Goal: Transaction & Acquisition: Book appointment/travel/reservation

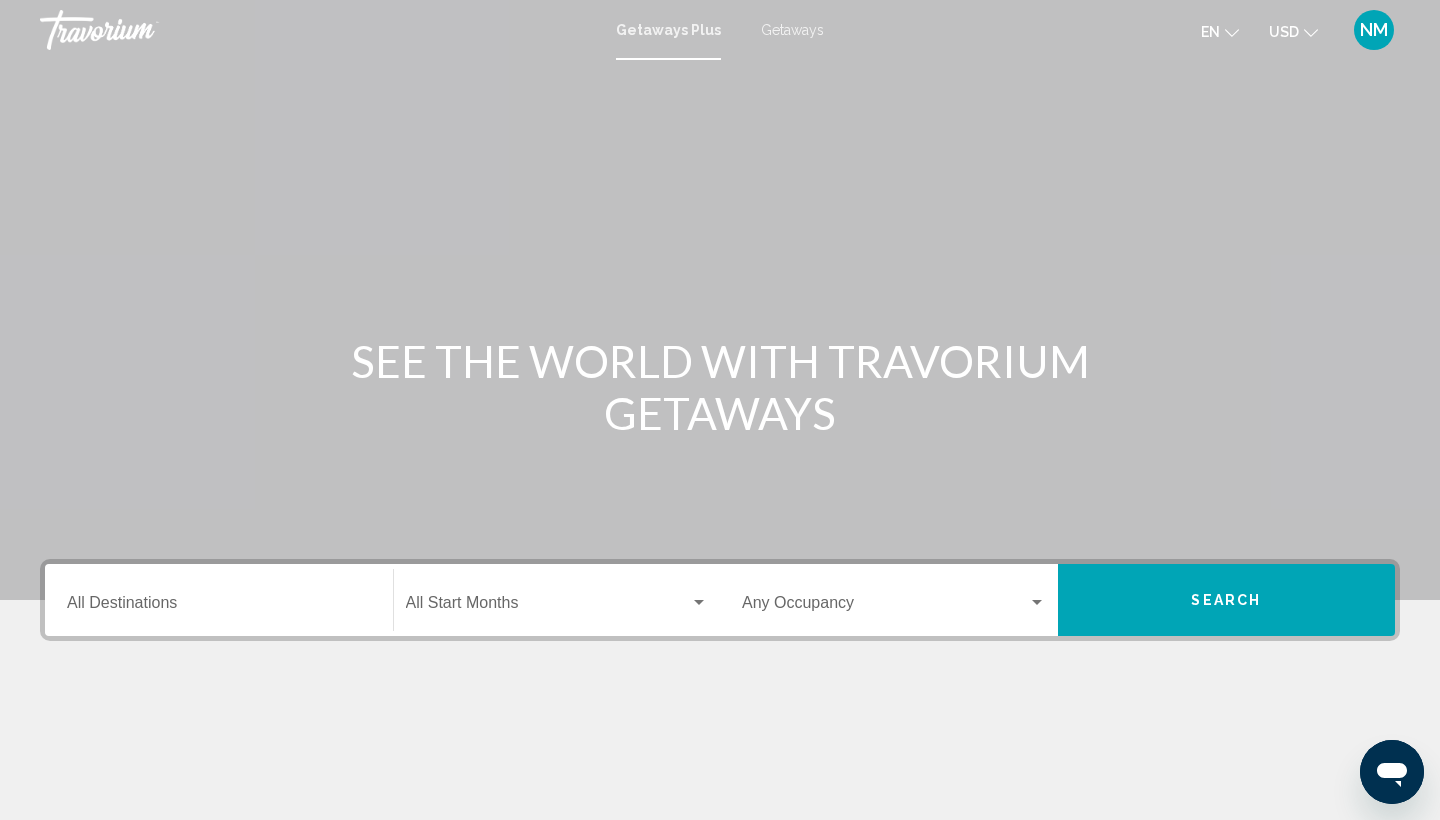
click at [117, 600] on input "Destination All Destinations" at bounding box center [219, 607] width 304 height 18
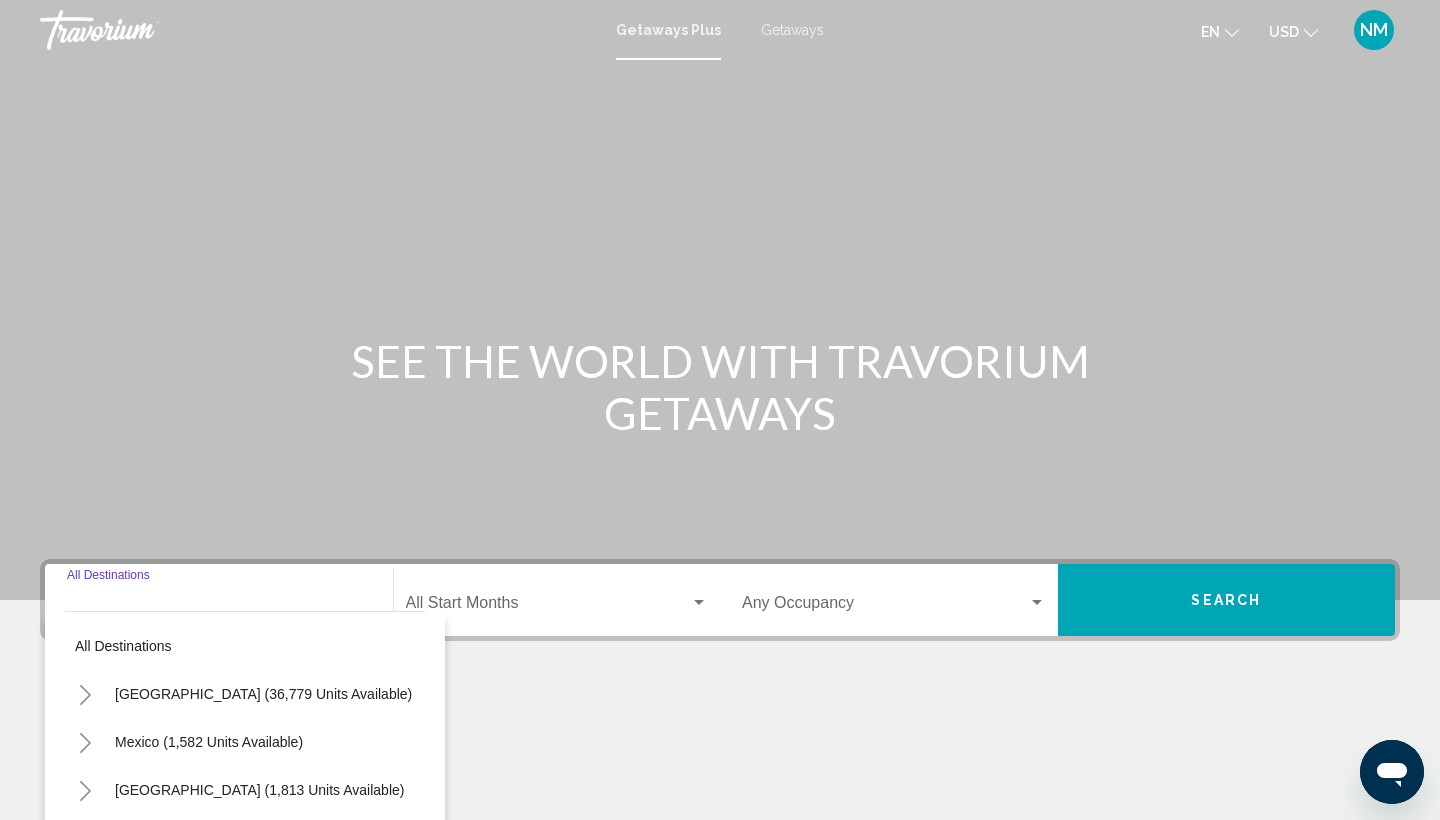
scroll to position [266, 0]
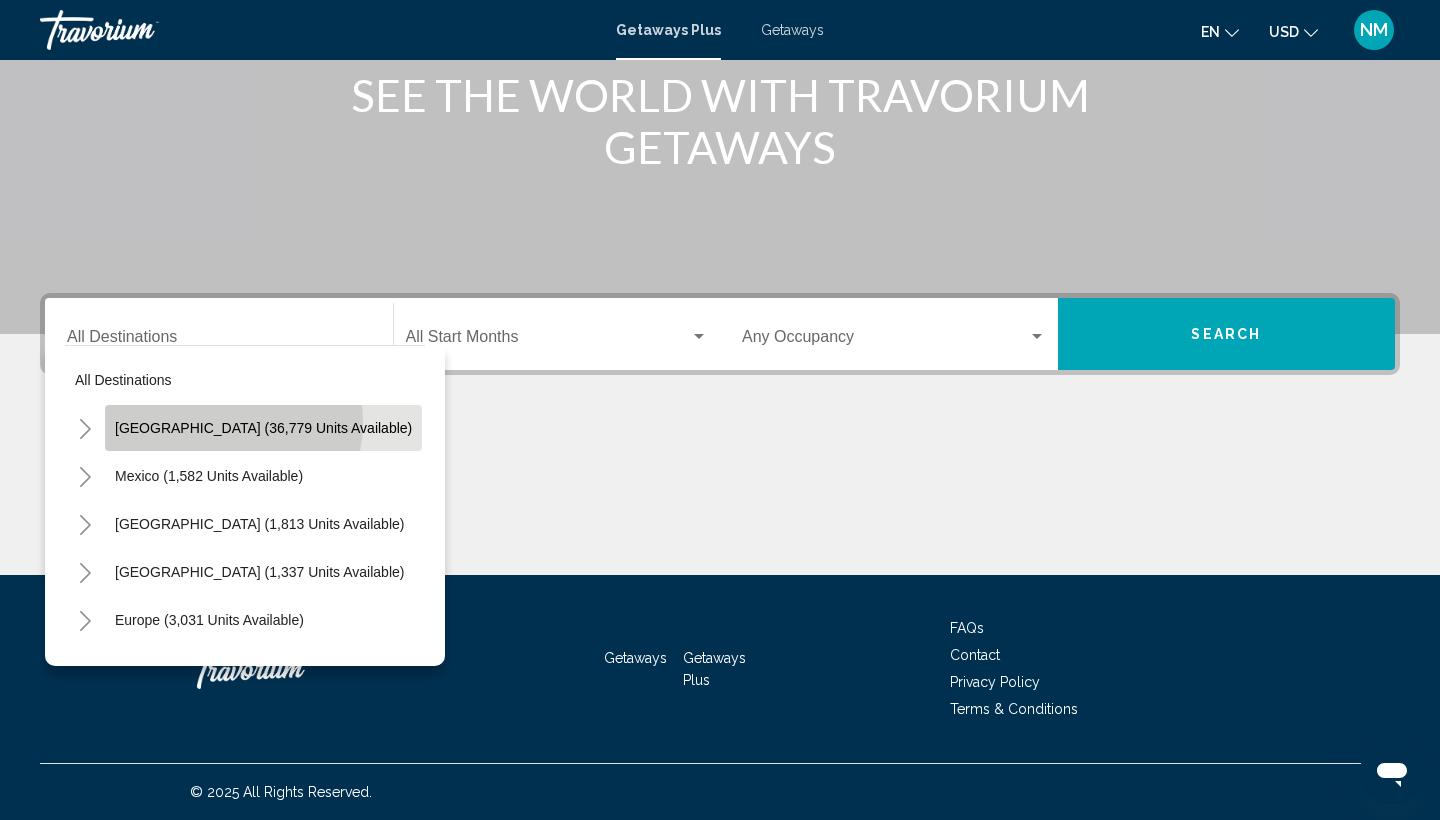
click at [215, 422] on span "[GEOGRAPHIC_DATA] (36,779 units available)" at bounding box center [263, 428] width 297 height 16
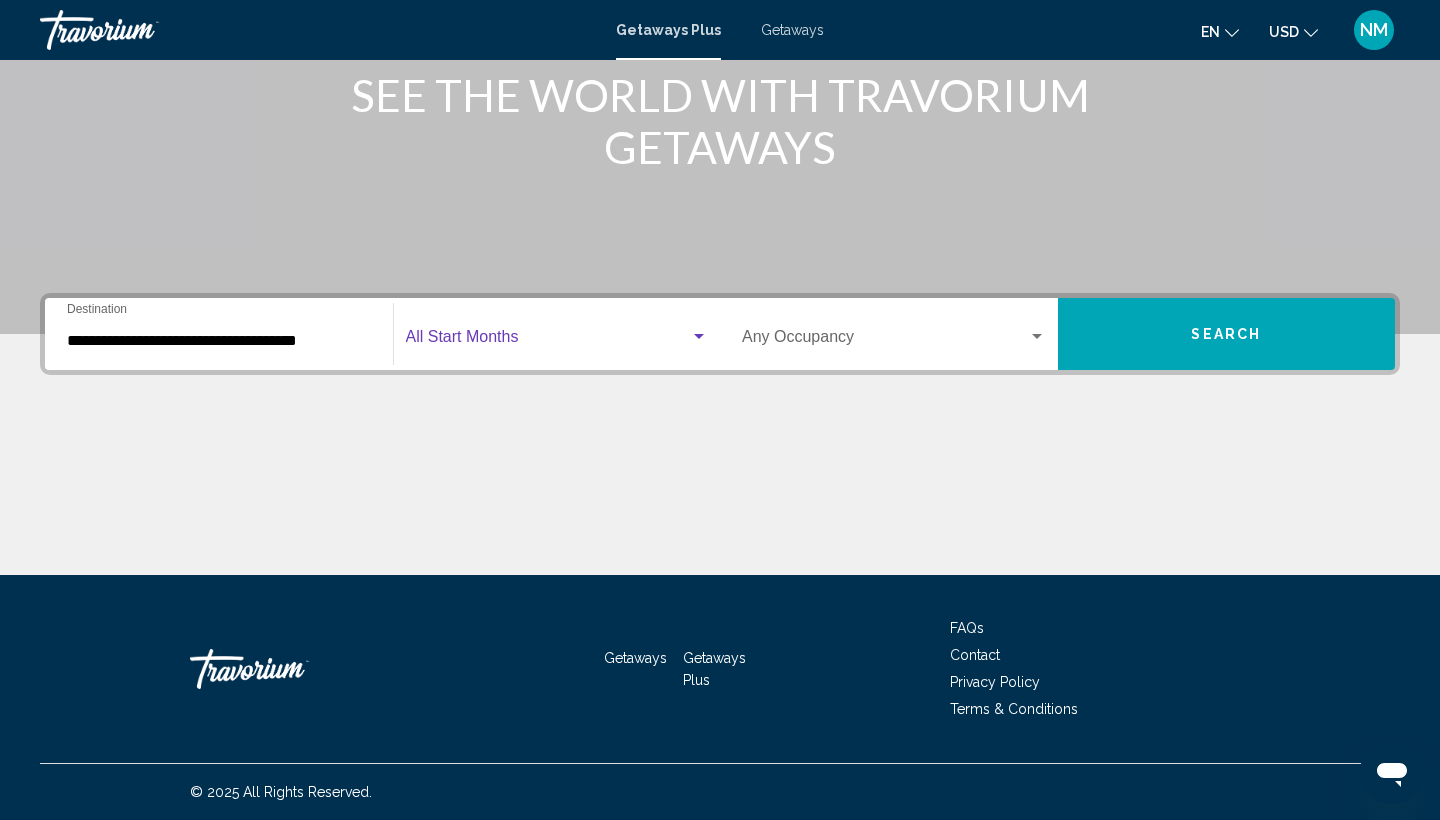
click at [458, 336] on span "Search widget" at bounding box center [548, 341] width 285 height 18
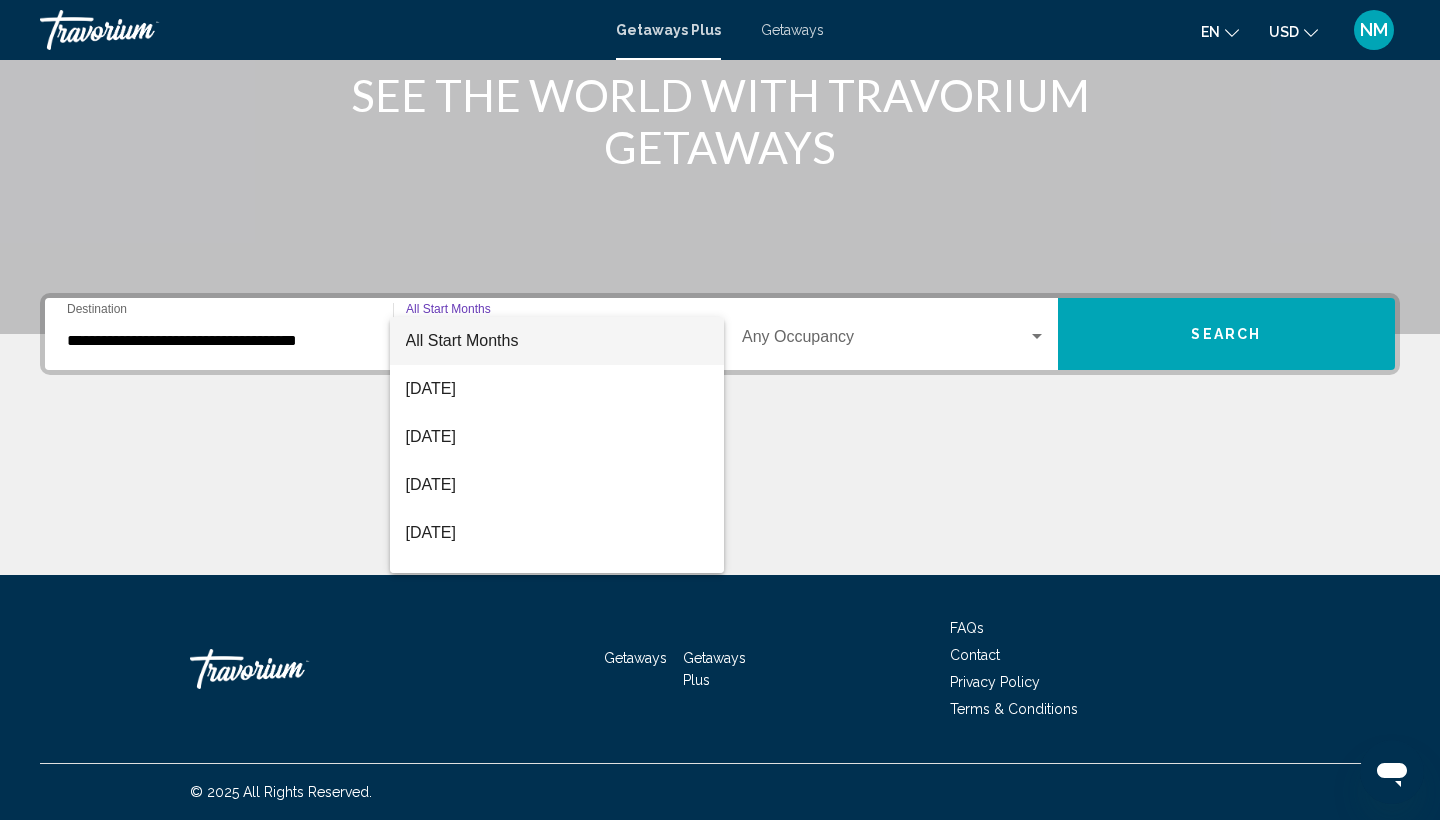
click at [138, 357] on div at bounding box center [720, 410] width 1440 height 820
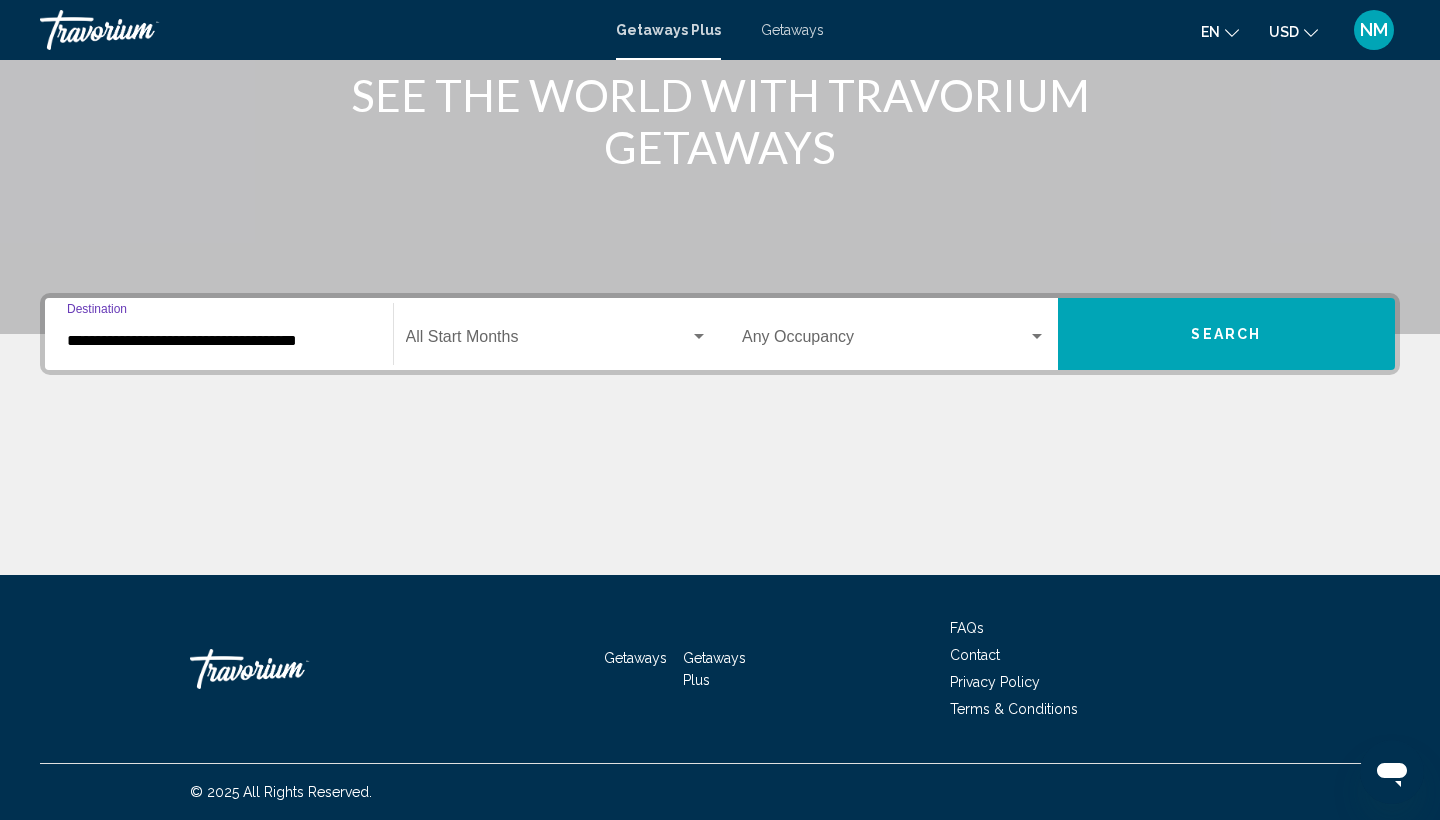
click at [159, 341] on input "**********" at bounding box center [219, 341] width 304 height 18
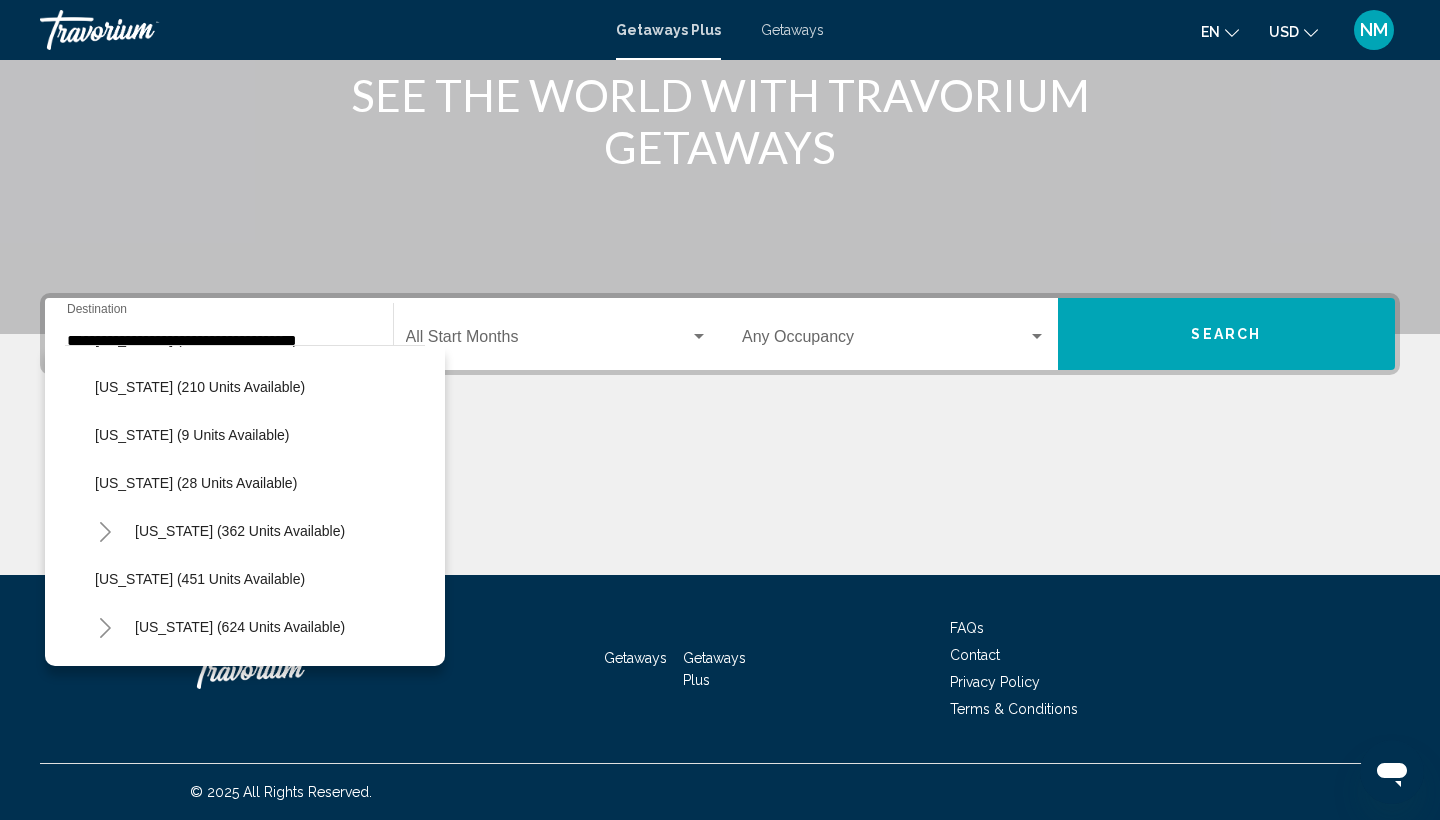
scroll to position [575, 0]
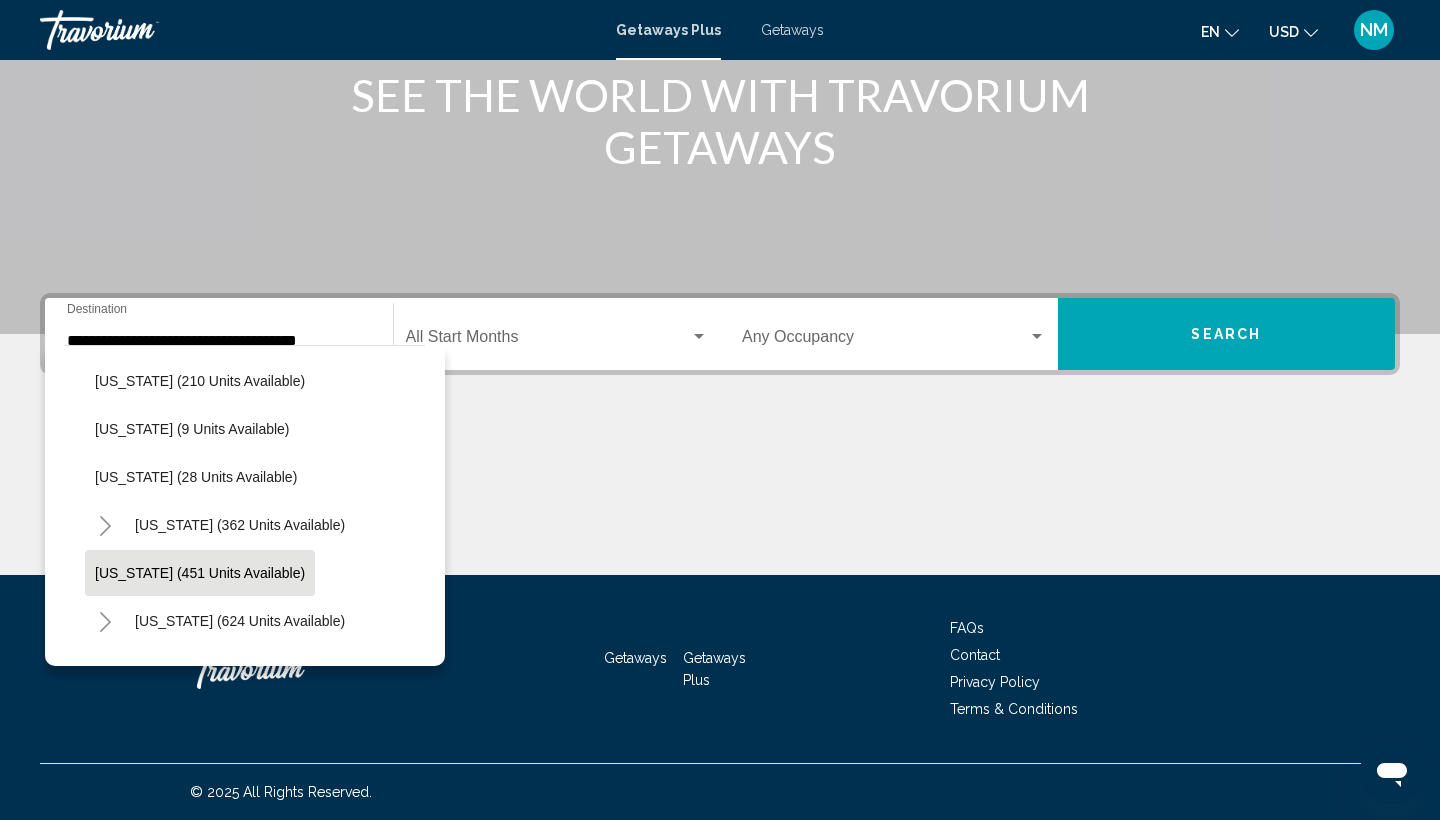
drag, startPoint x: 84, startPoint y: 634, endPoint x: 128, endPoint y: 566, distance: 81.0
click at [128, 567] on span "[US_STATE] (451 units available)" at bounding box center [200, 573] width 210 height 16
type input "**********"
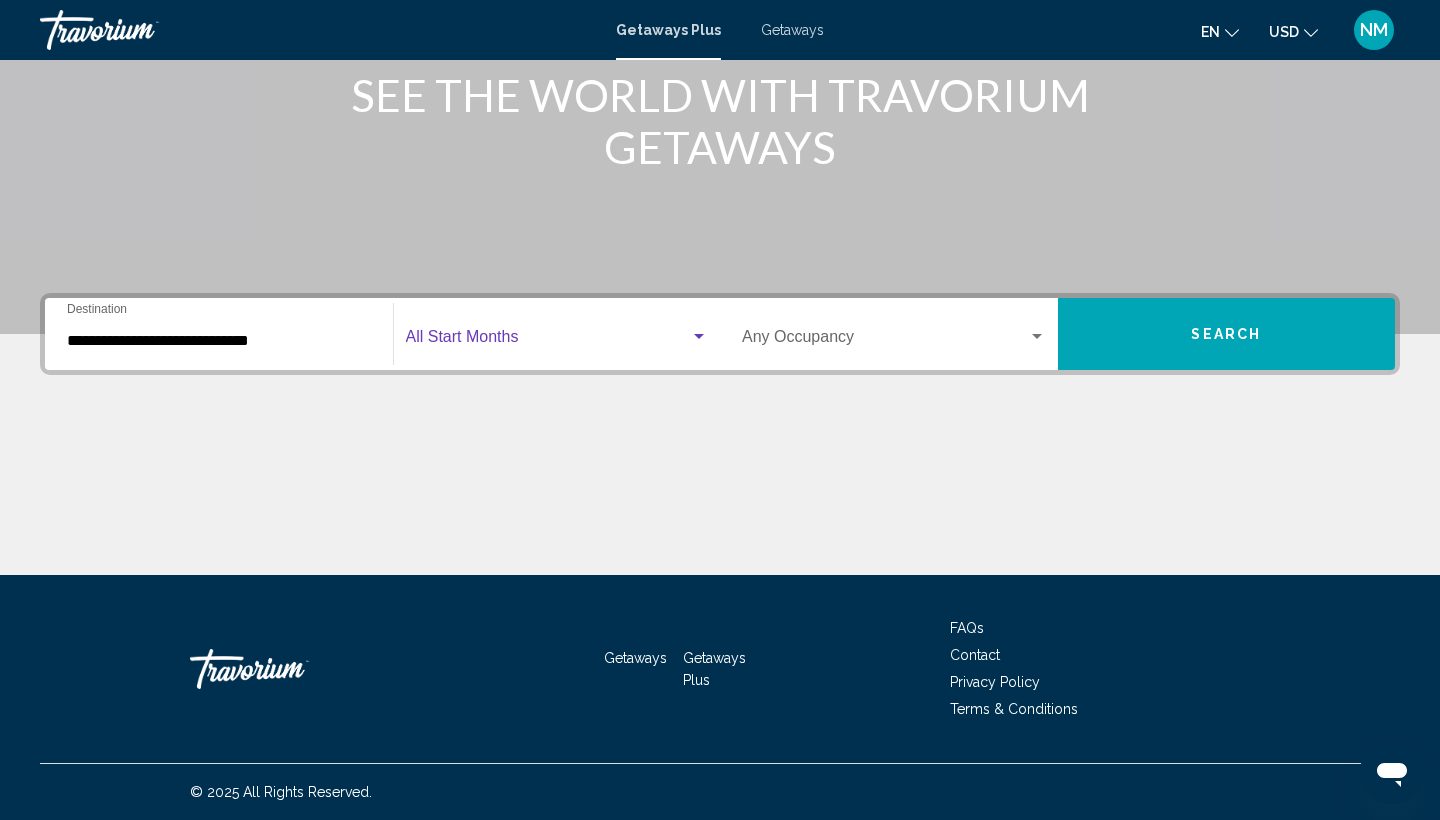
click at [454, 338] on span "Search widget" at bounding box center [548, 341] width 285 height 18
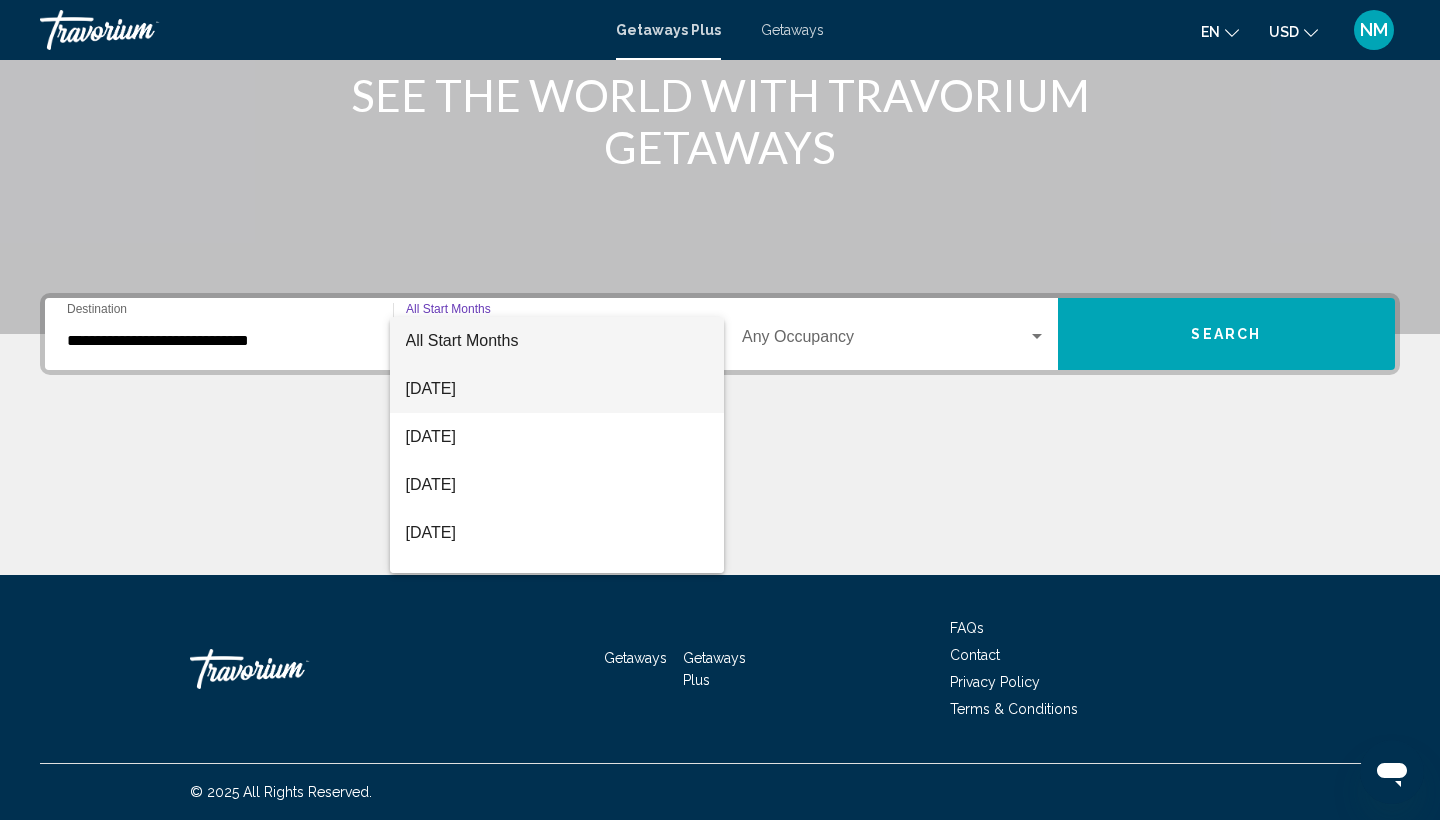
click at [449, 382] on span "[DATE]" at bounding box center [557, 389] width 303 height 48
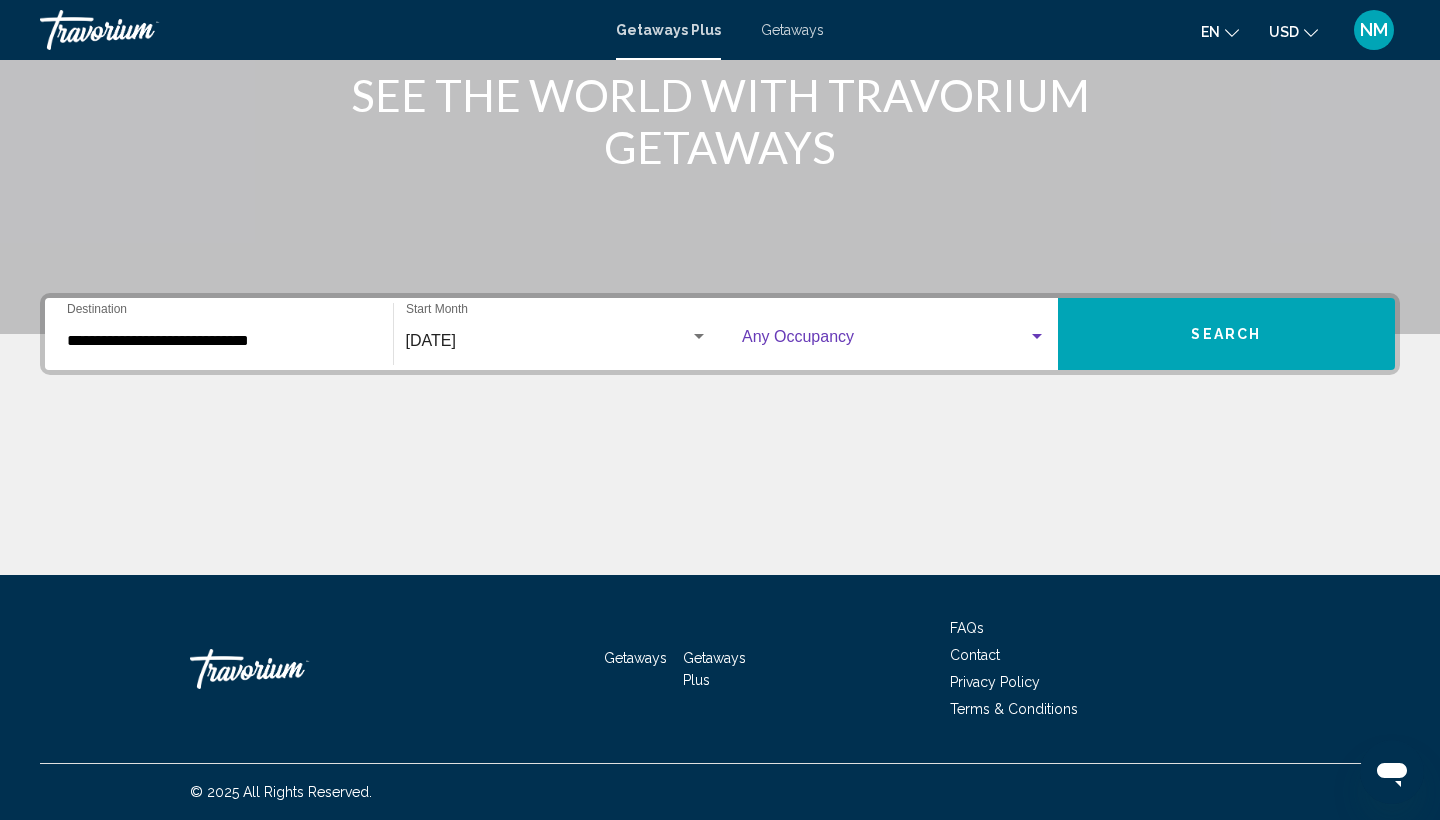
click at [1034, 332] on div "Search widget" at bounding box center [1037, 337] width 18 height 16
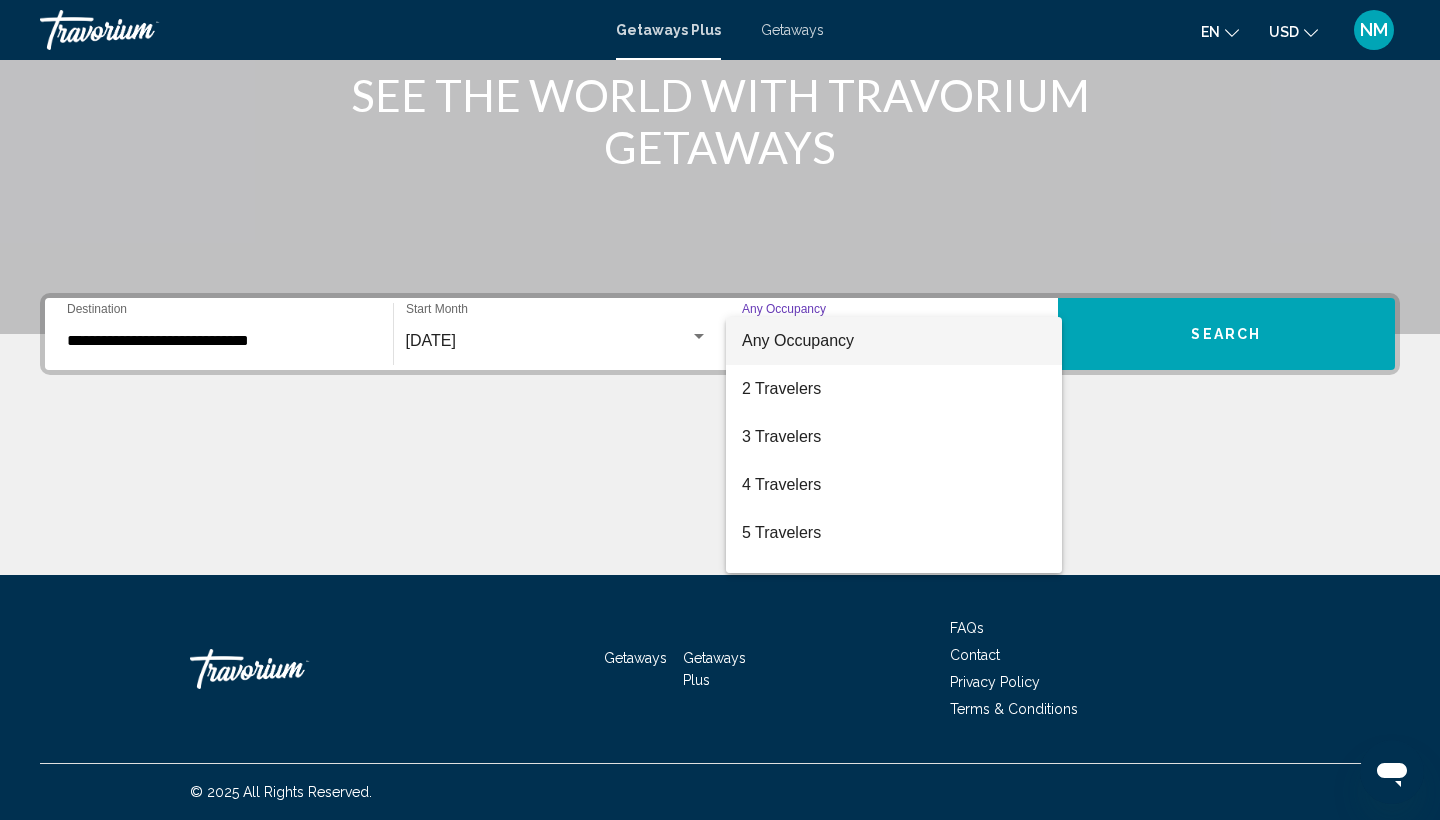
click at [697, 329] on div at bounding box center [720, 410] width 1440 height 820
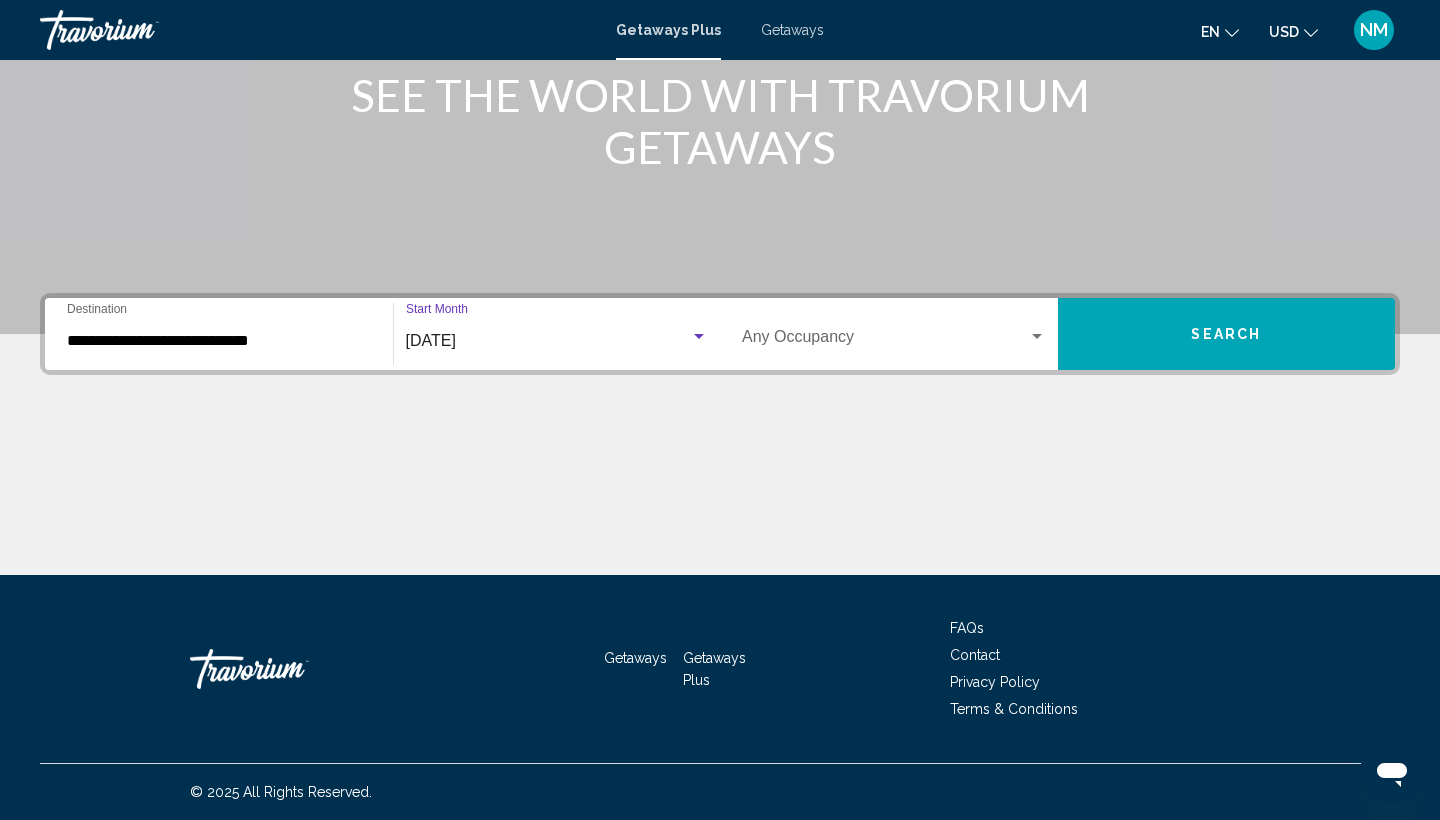
click at [697, 333] on div "Search widget" at bounding box center [699, 337] width 18 height 16
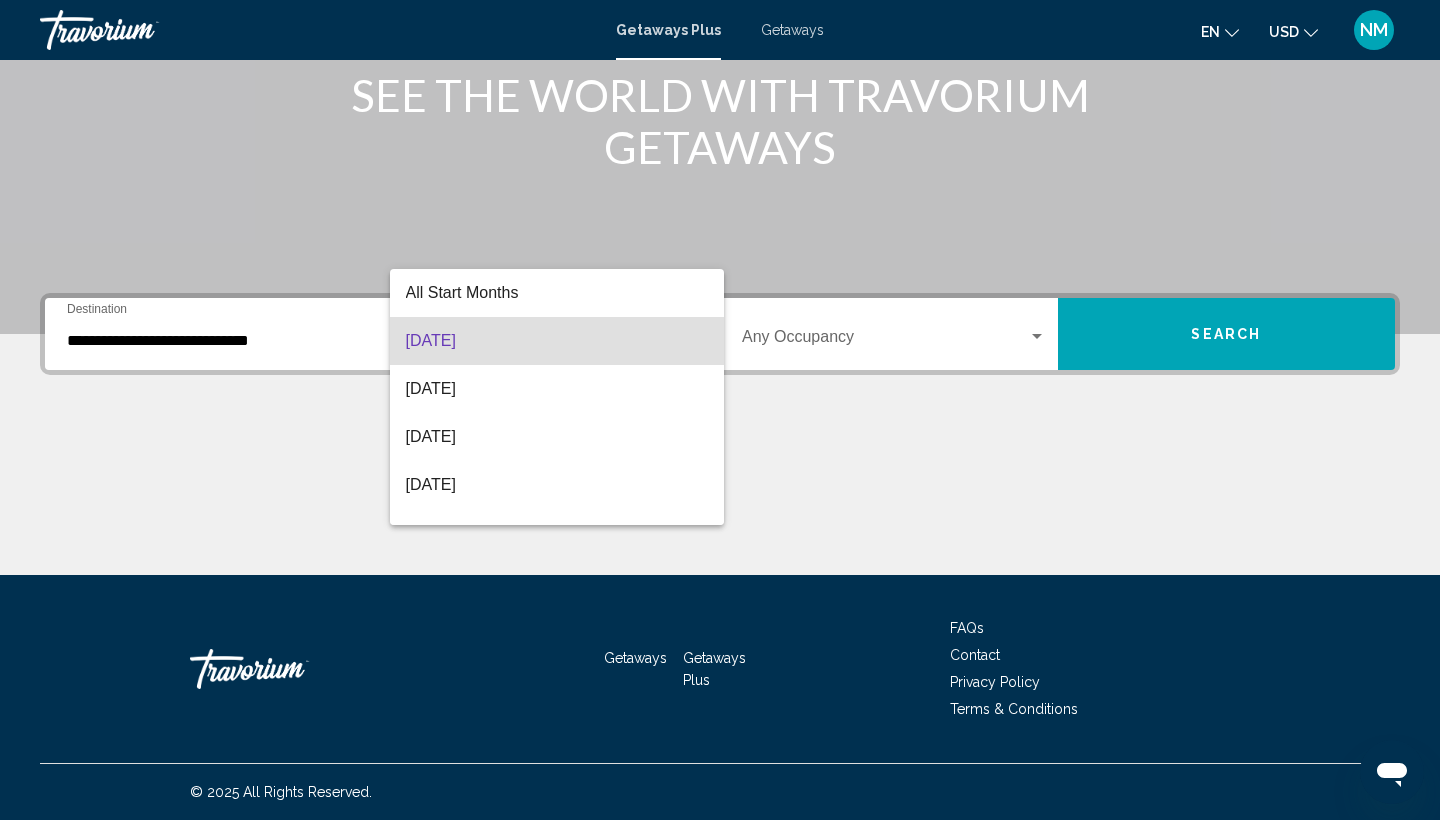
click at [304, 417] on div at bounding box center [720, 410] width 1440 height 820
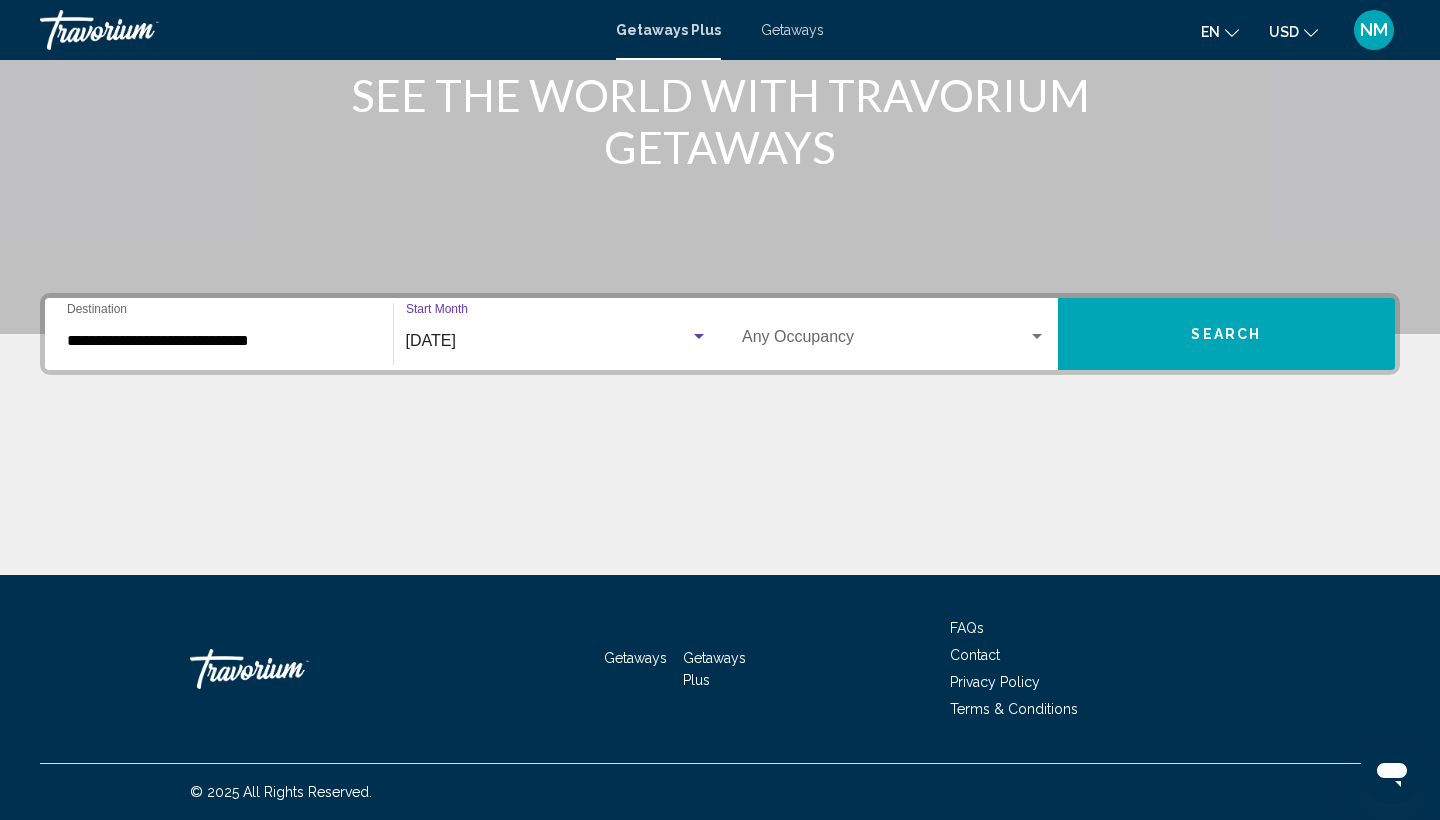
click at [694, 337] on div "Search widget" at bounding box center [699, 336] width 10 height 5
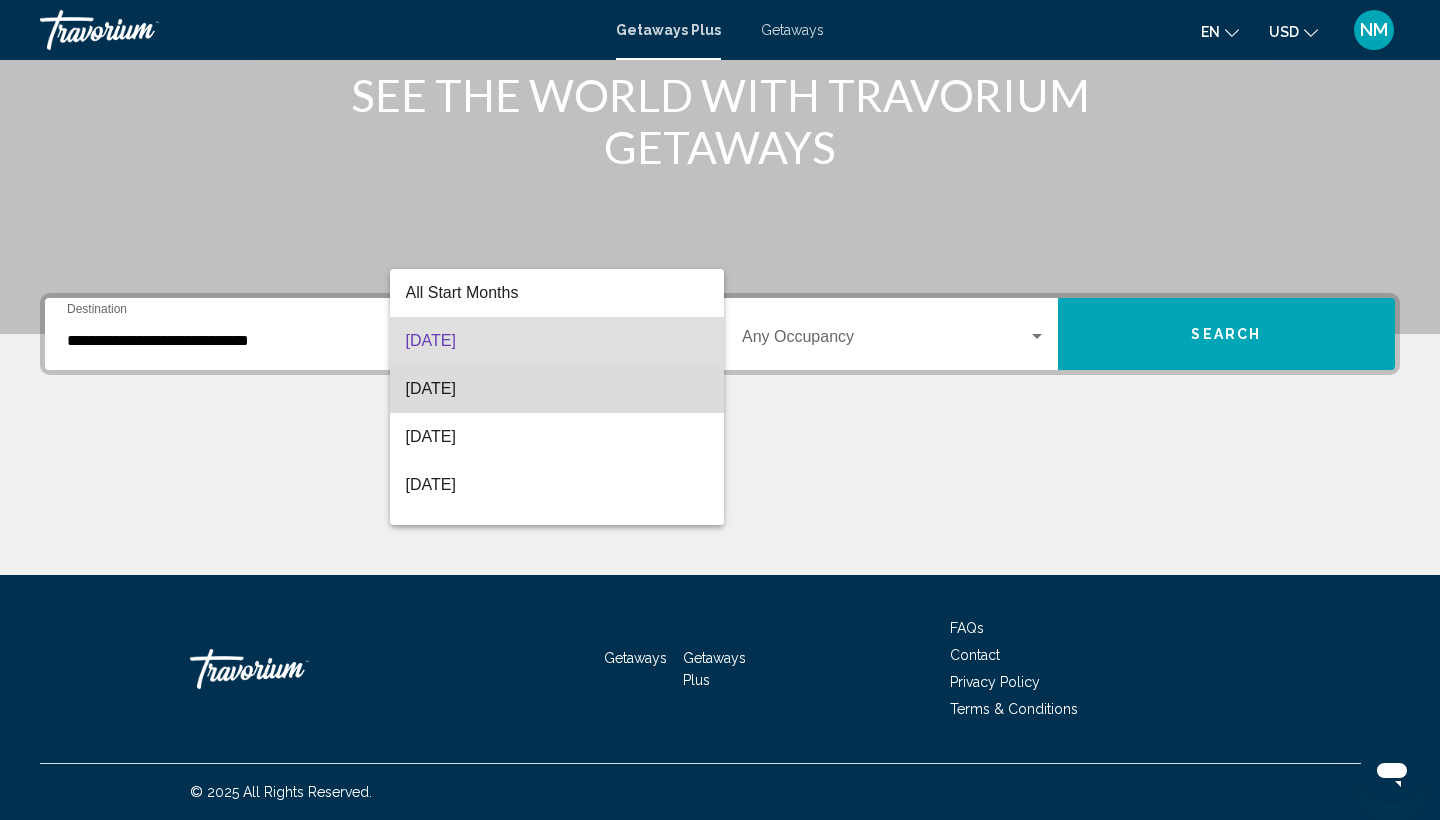
click at [430, 393] on span "[DATE]" at bounding box center [557, 389] width 303 height 48
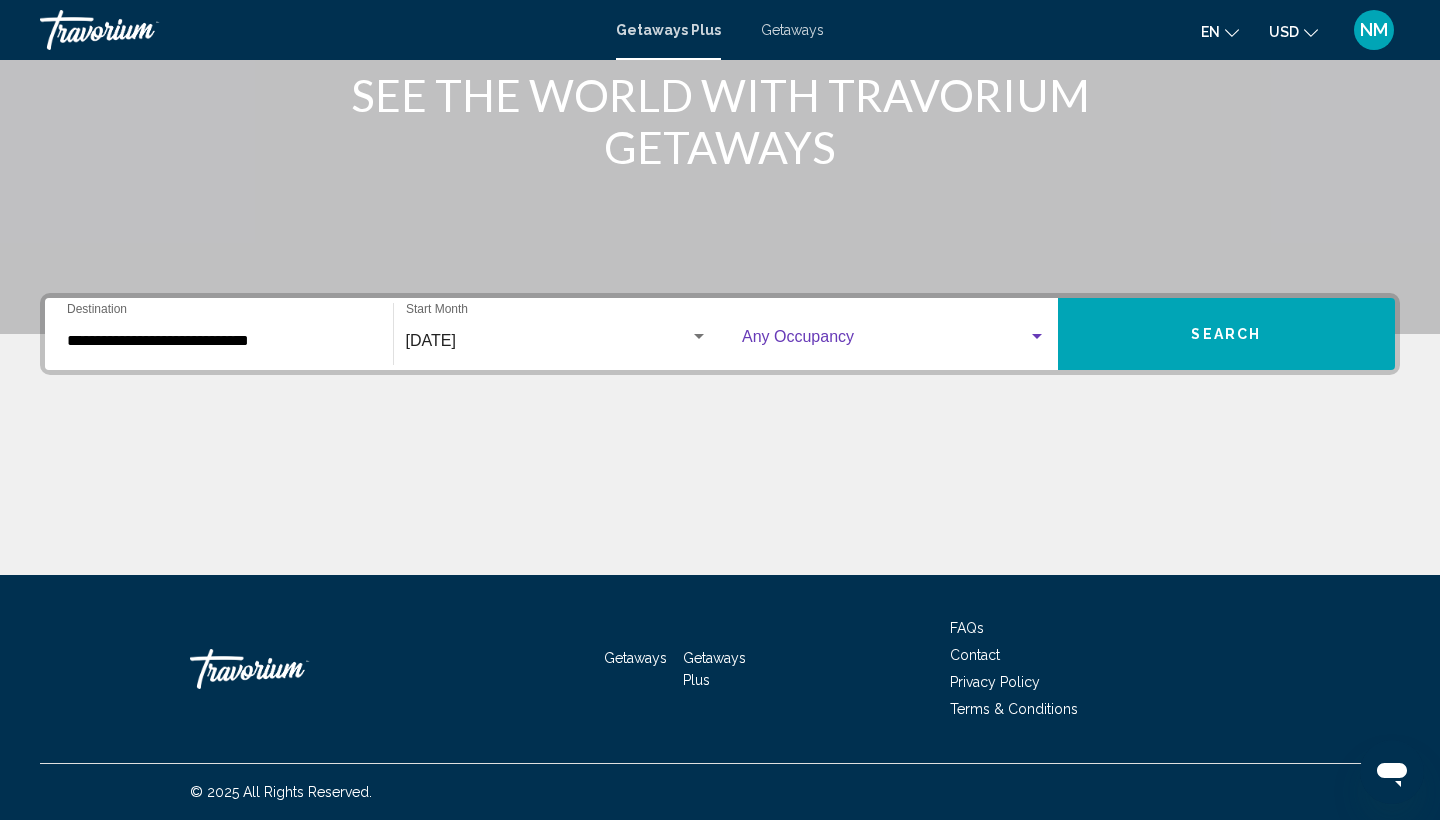
click at [1037, 330] on div "Search widget" at bounding box center [1037, 337] width 18 height 16
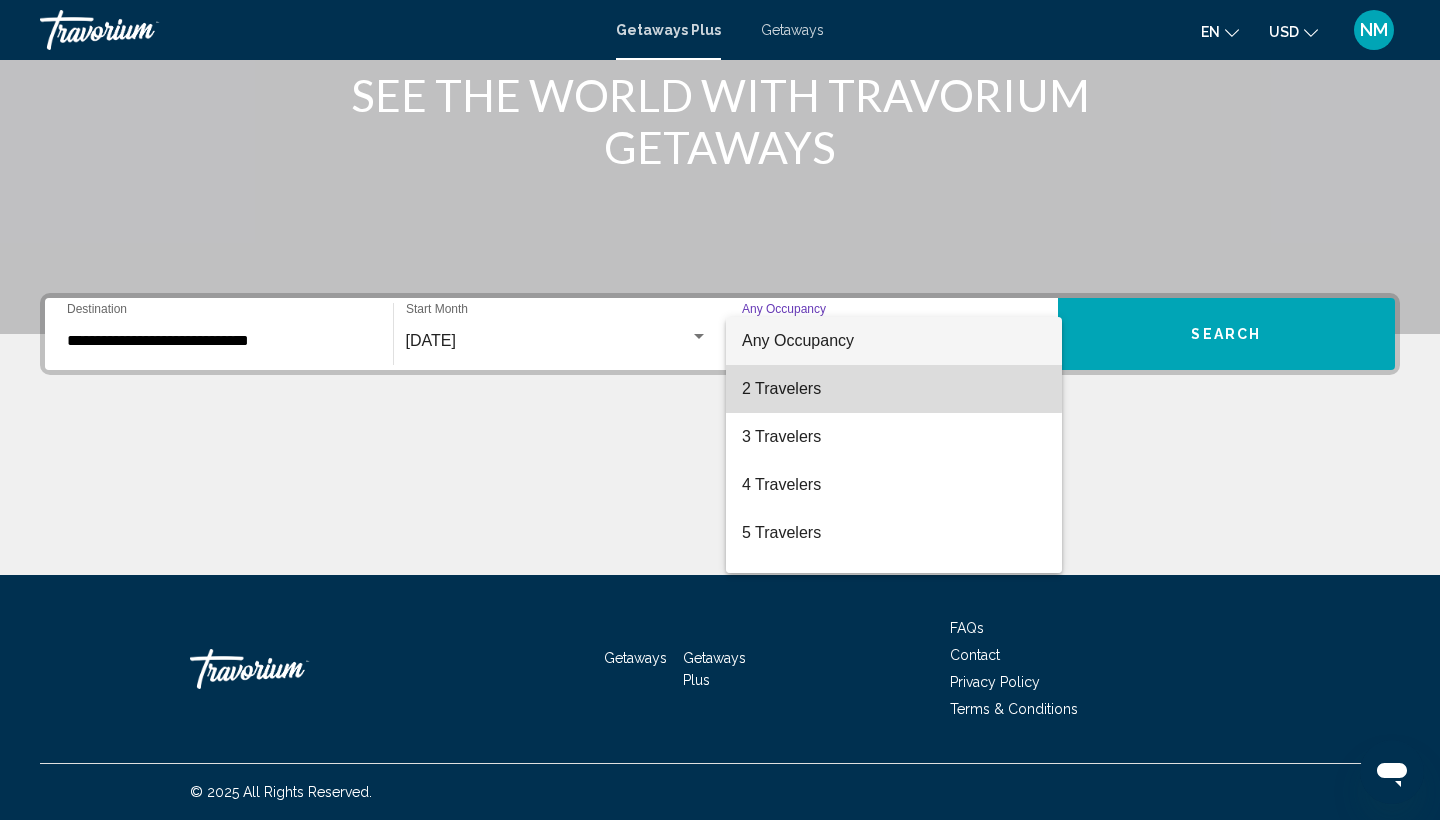
click at [803, 387] on span "2 Travelers" at bounding box center [894, 389] width 304 height 48
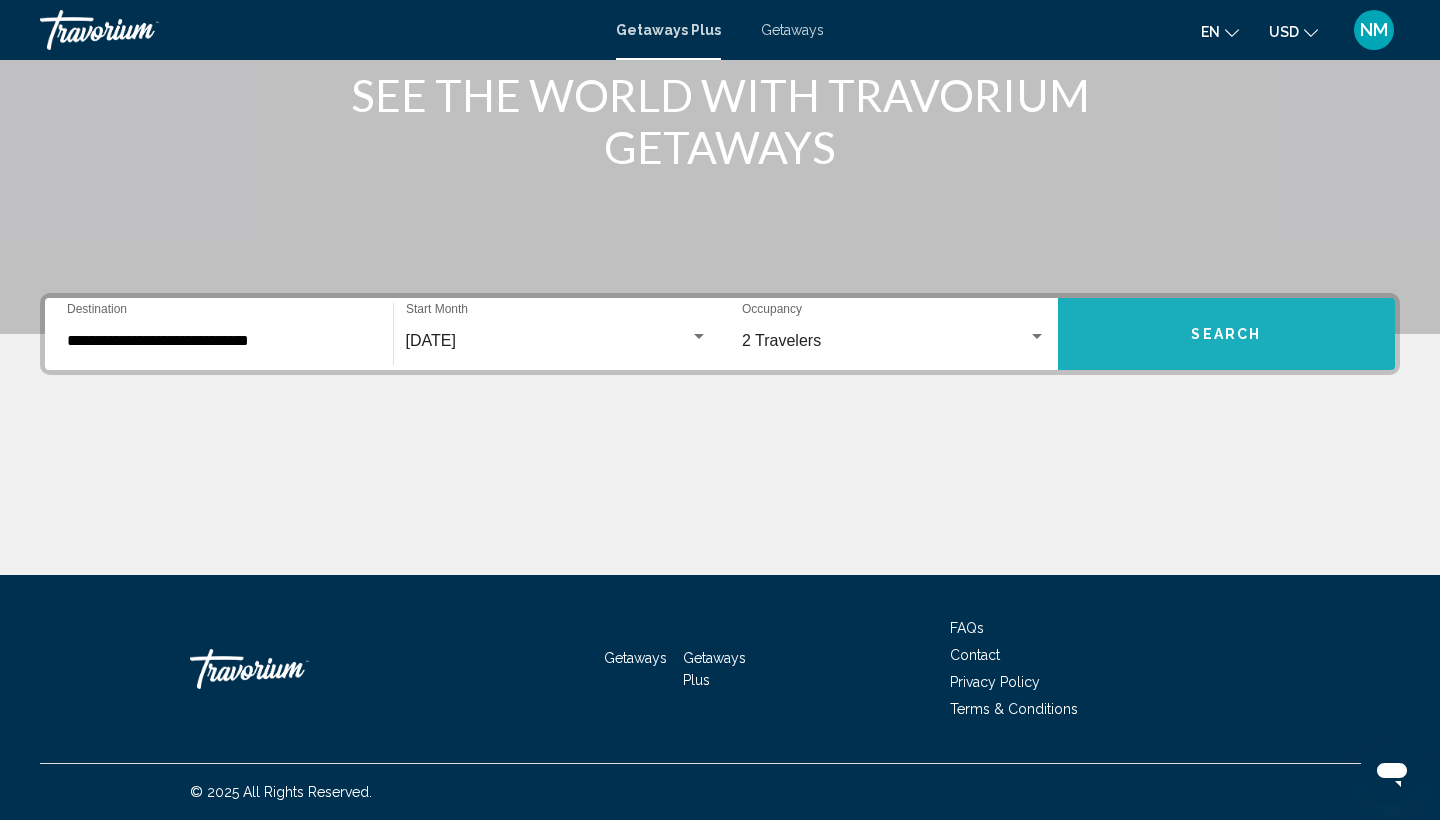
click at [1218, 328] on span "Search" at bounding box center [1226, 335] width 70 height 16
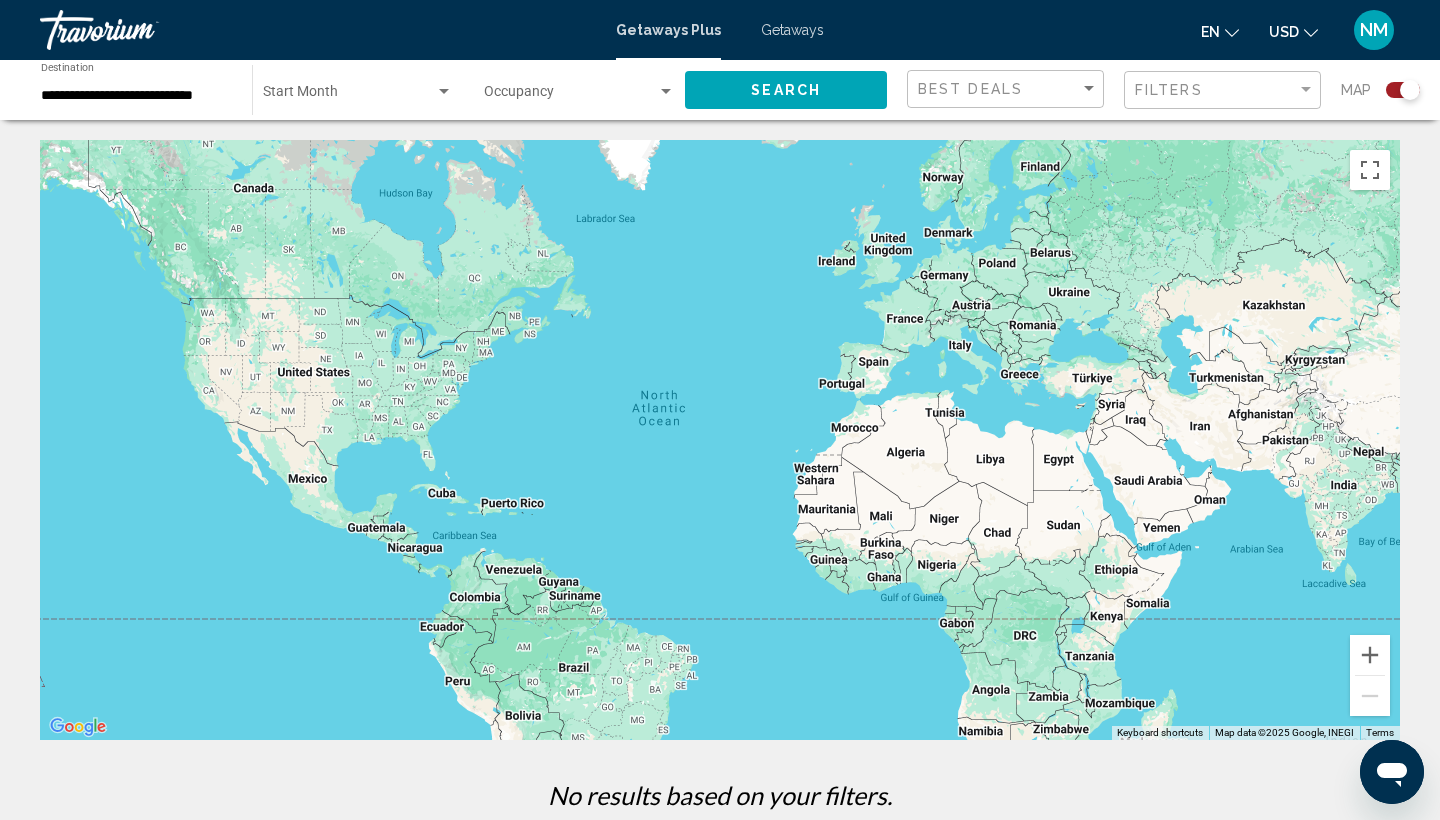
click at [445, 91] on div "Search widget" at bounding box center [444, 91] width 10 height 5
click at [445, 91] on span "All Start Months" at bounding box center [358, 96] width 190 height 42
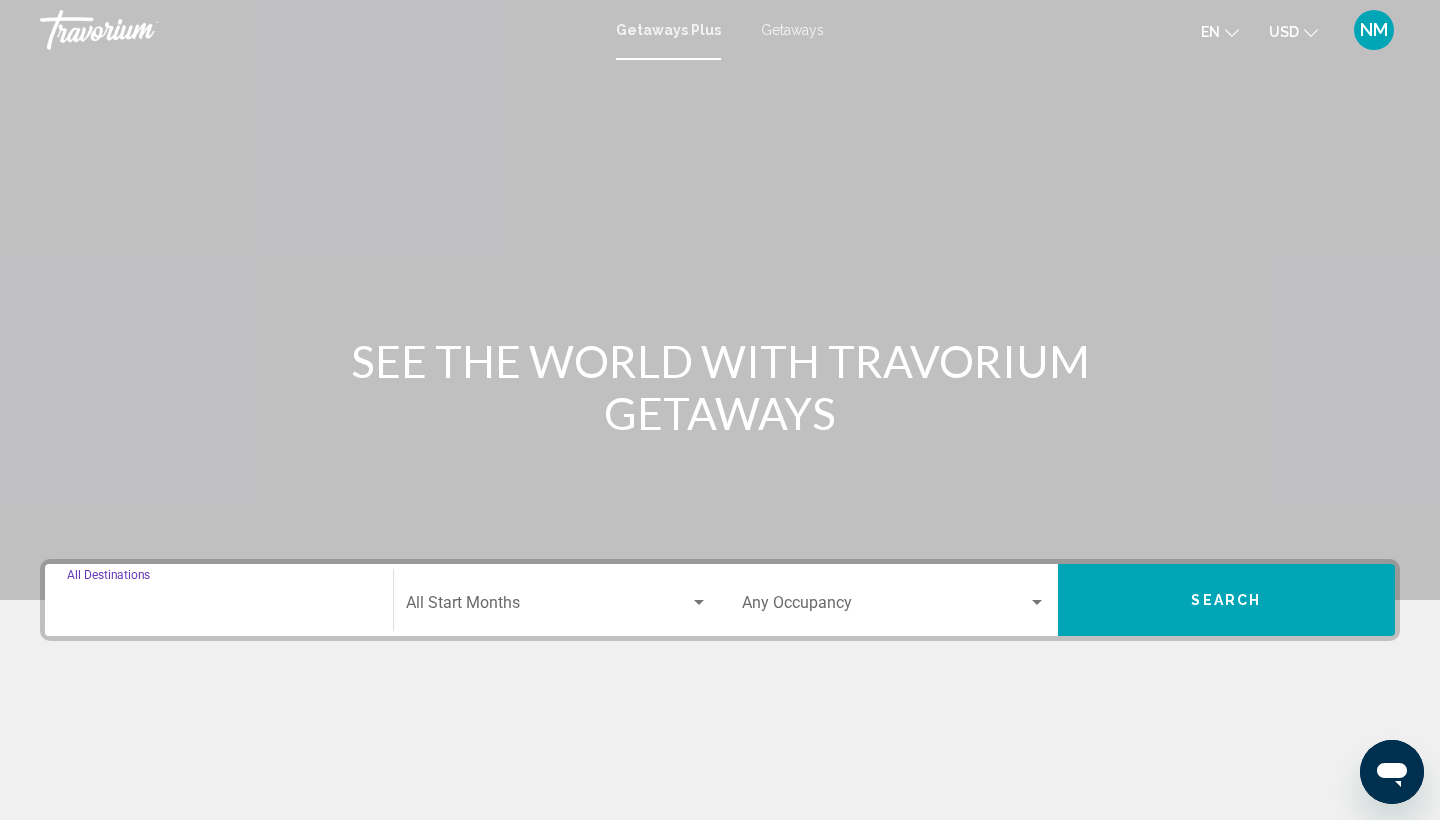
click at [123, 611] on input "Destination All Destinations" at bounding box center [219, 607] width 304 height 18
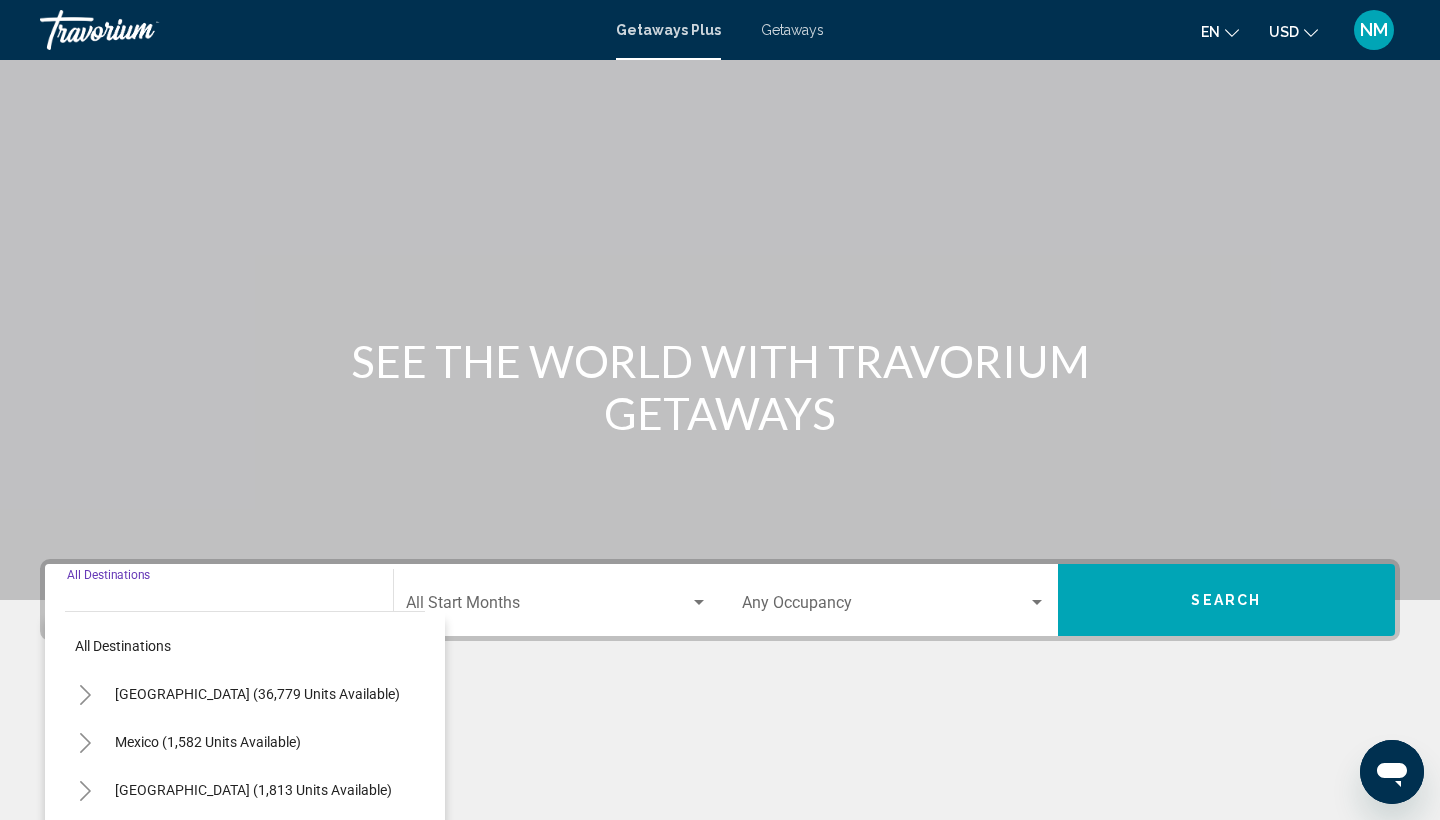
scroll to position [266, 0]
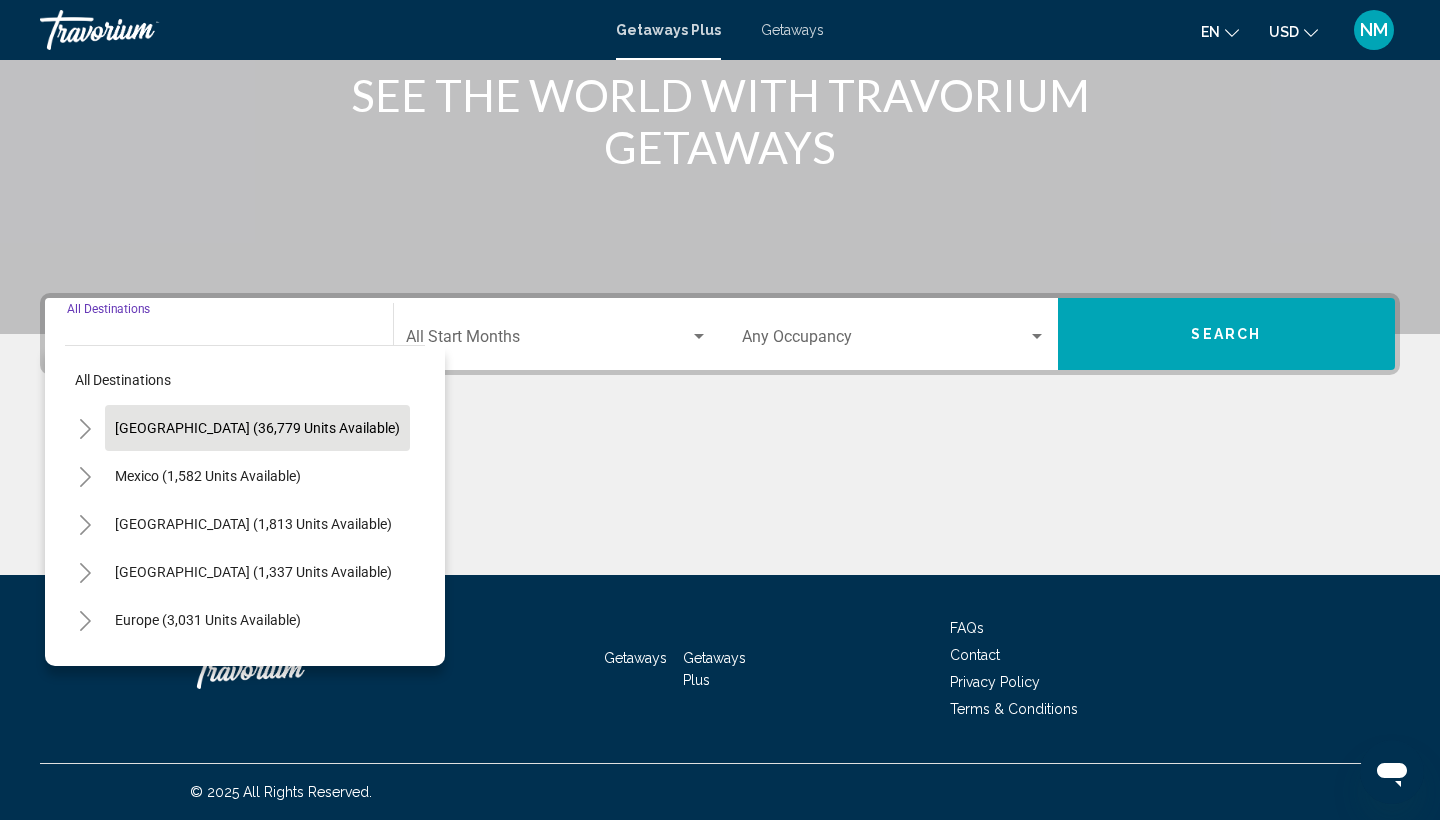
click at [158, 426] on span "[GEOGRAPHIC_DATA] (36,779 units available)" at bounding box center [257, 428] width 285 height 16
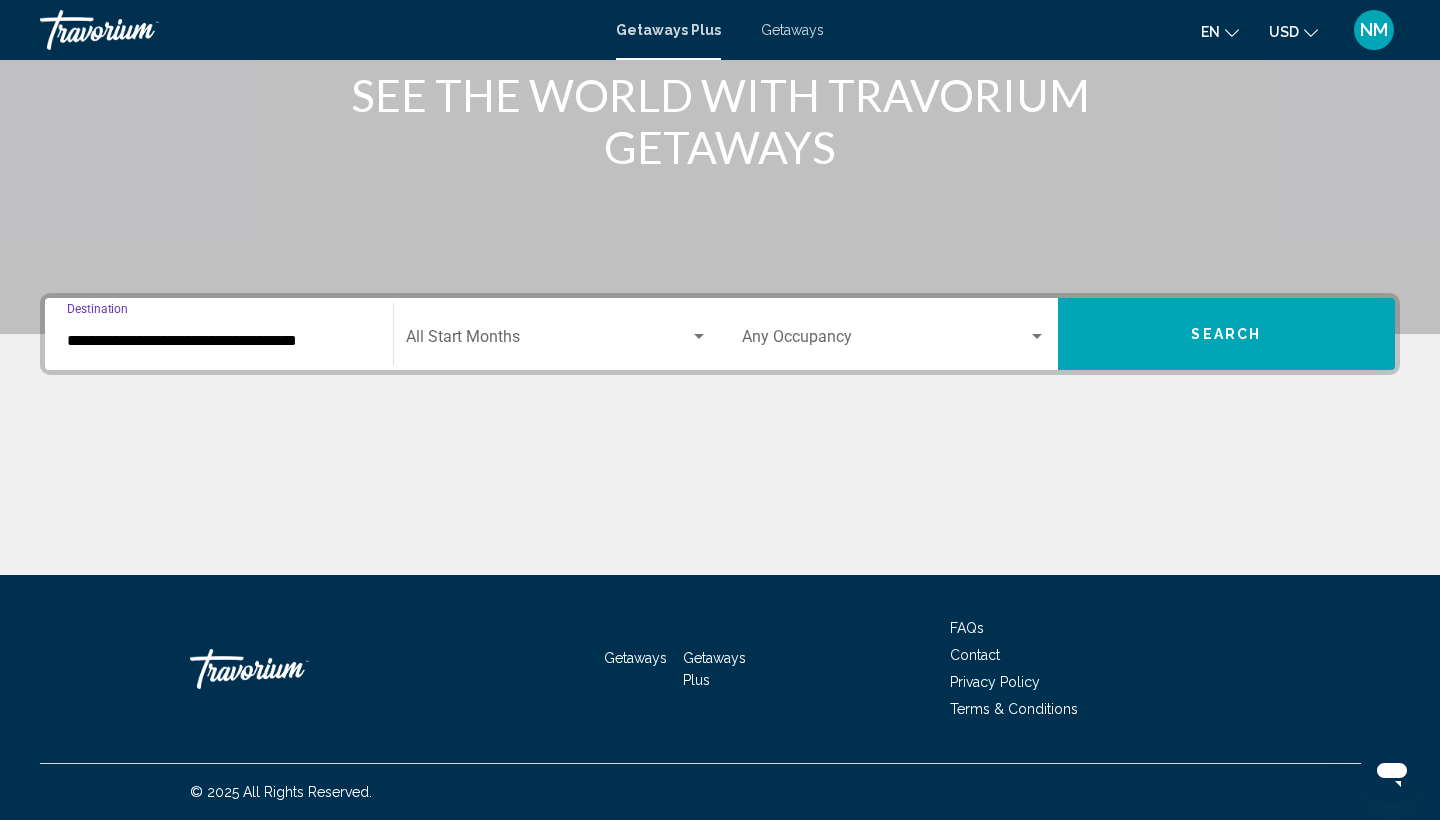
click at [127, 339] on input "**********" at bounding box center [219, 341] width 304 height 18
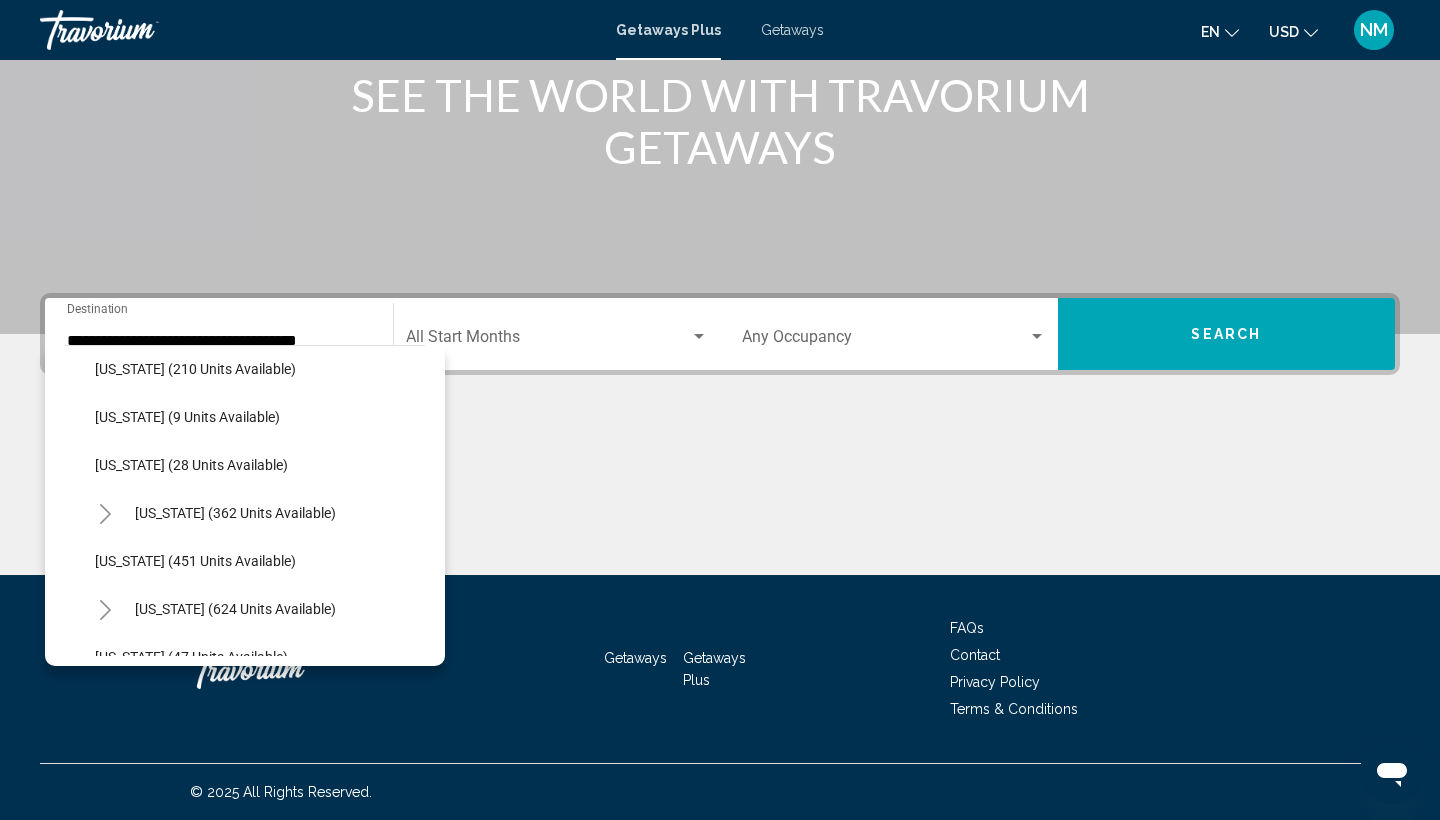
scroll to position [589, 0]
drag, startPoint x: 82, startPoint y: 627, endPoint x: 126, endPoint y: 546, distance: 92.2
click at [126, 546] on ul "[US_STATE] (753 units available) [US_STATE] (312 units available) [US_STATE] (2…" at bounding box center [245, 823] width 360 height 1920
click at [127, 562] on span "[US_STATE] (451 units available)" at bounding box center [195, 559] width 201 height 16
type input "**********"
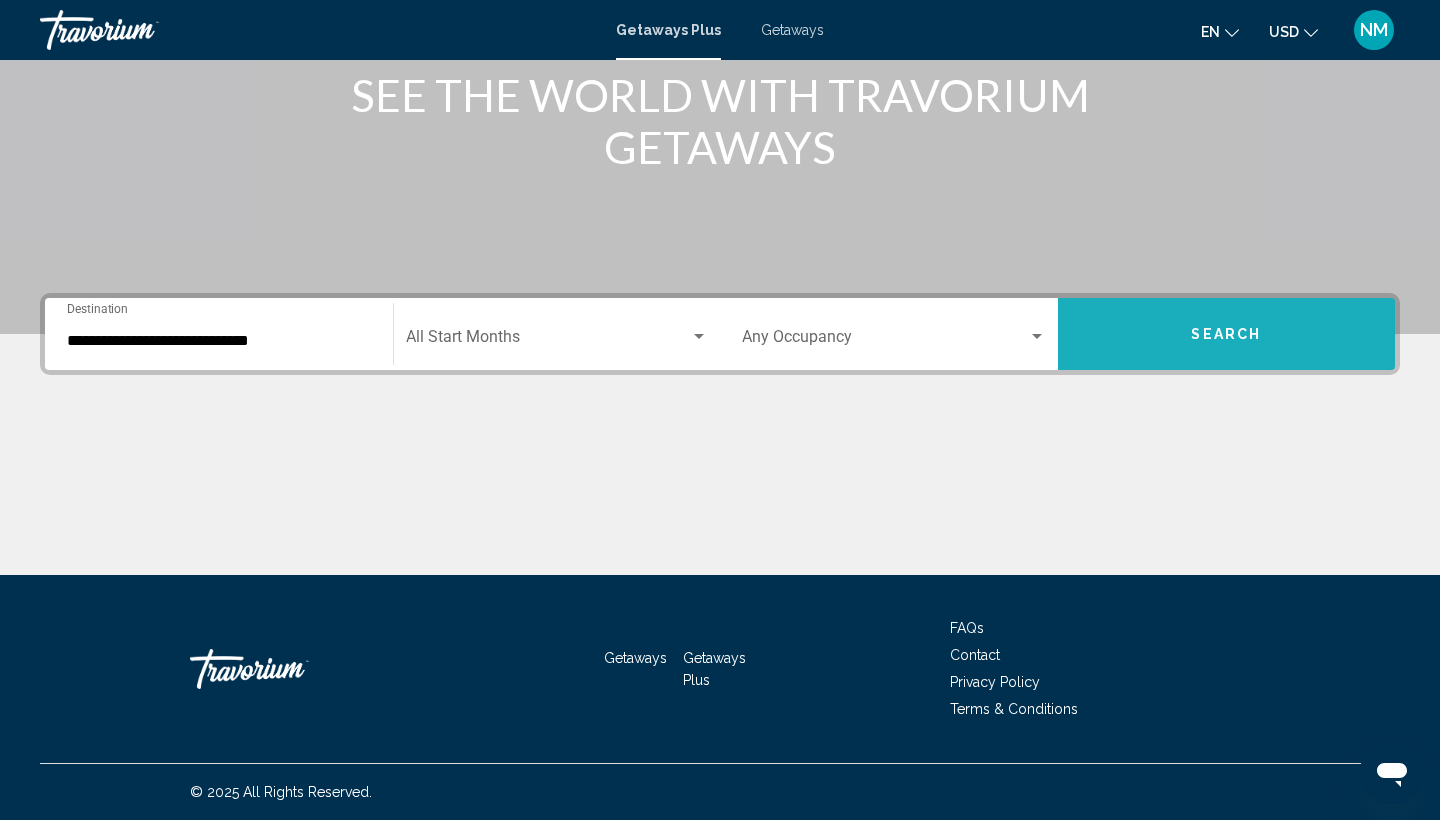
click at [1229, 330] on span "Search" at bounding box center [1226, 335] width 70 height 16
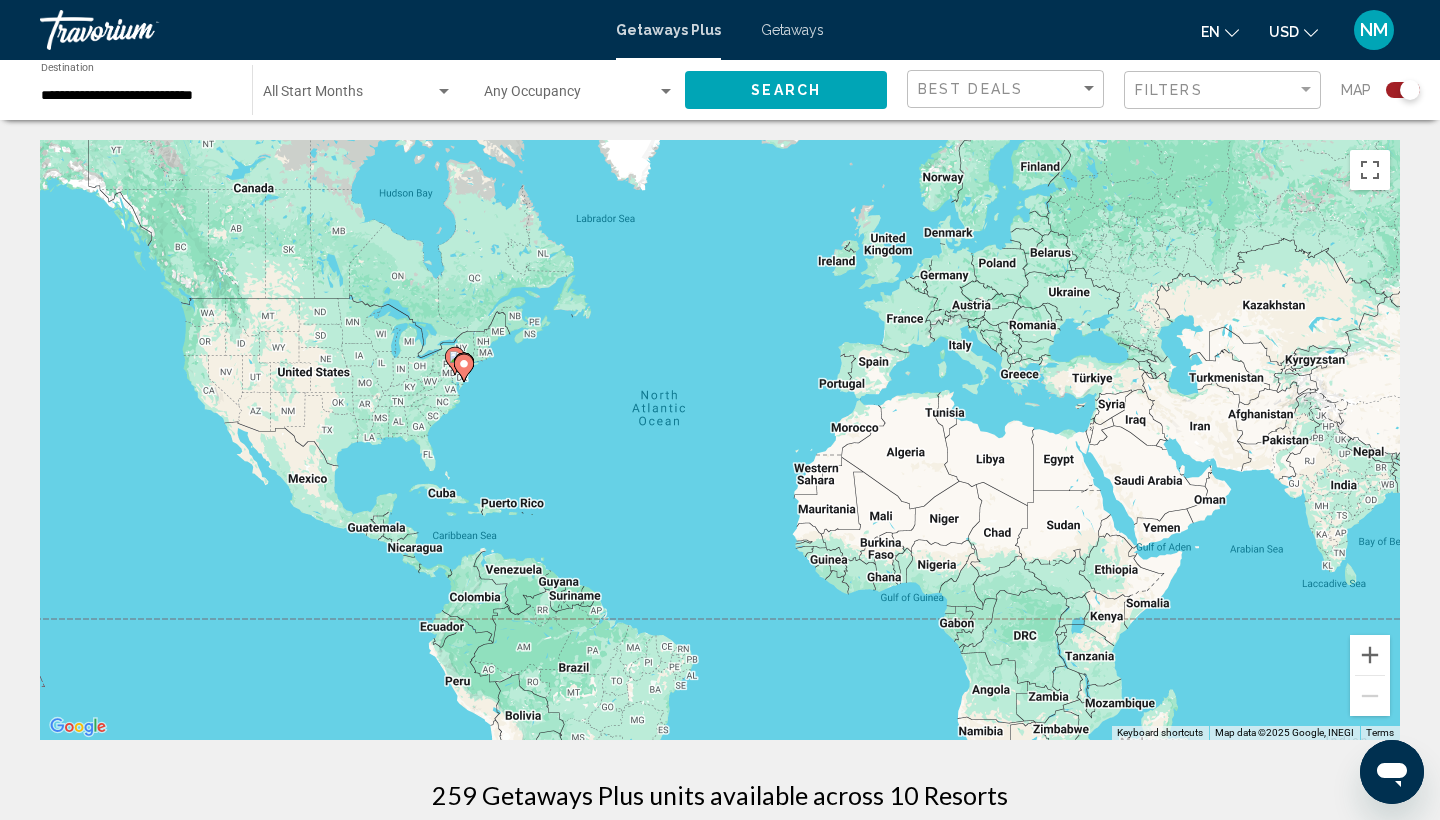
click at [776, 24] on span "Getaways" at bounding box center [792, 30] width 63 height 16
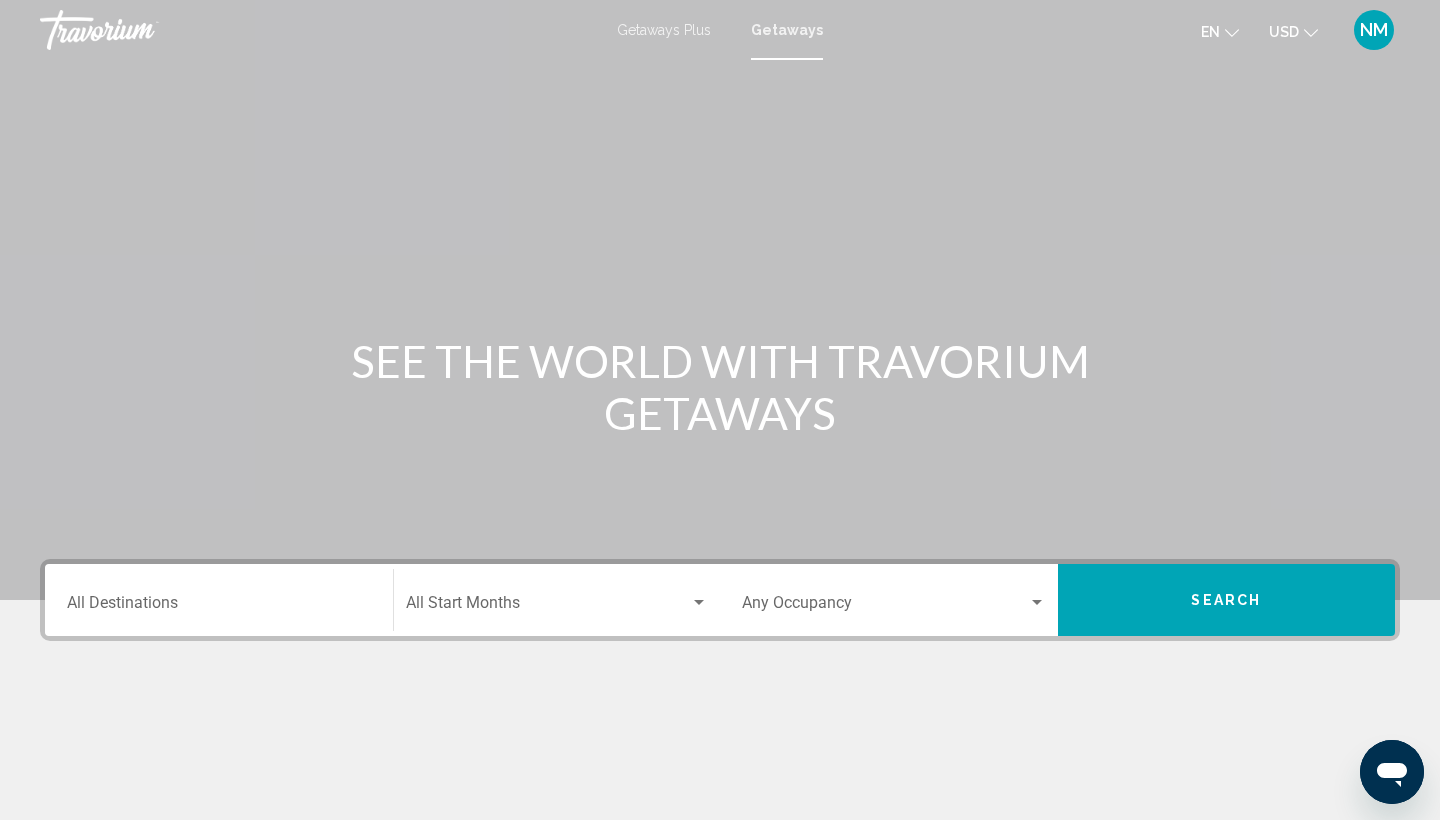
click at [132, 603] on input "Destination All Destinations" at bounding box center [219, 607] width 304 height 18
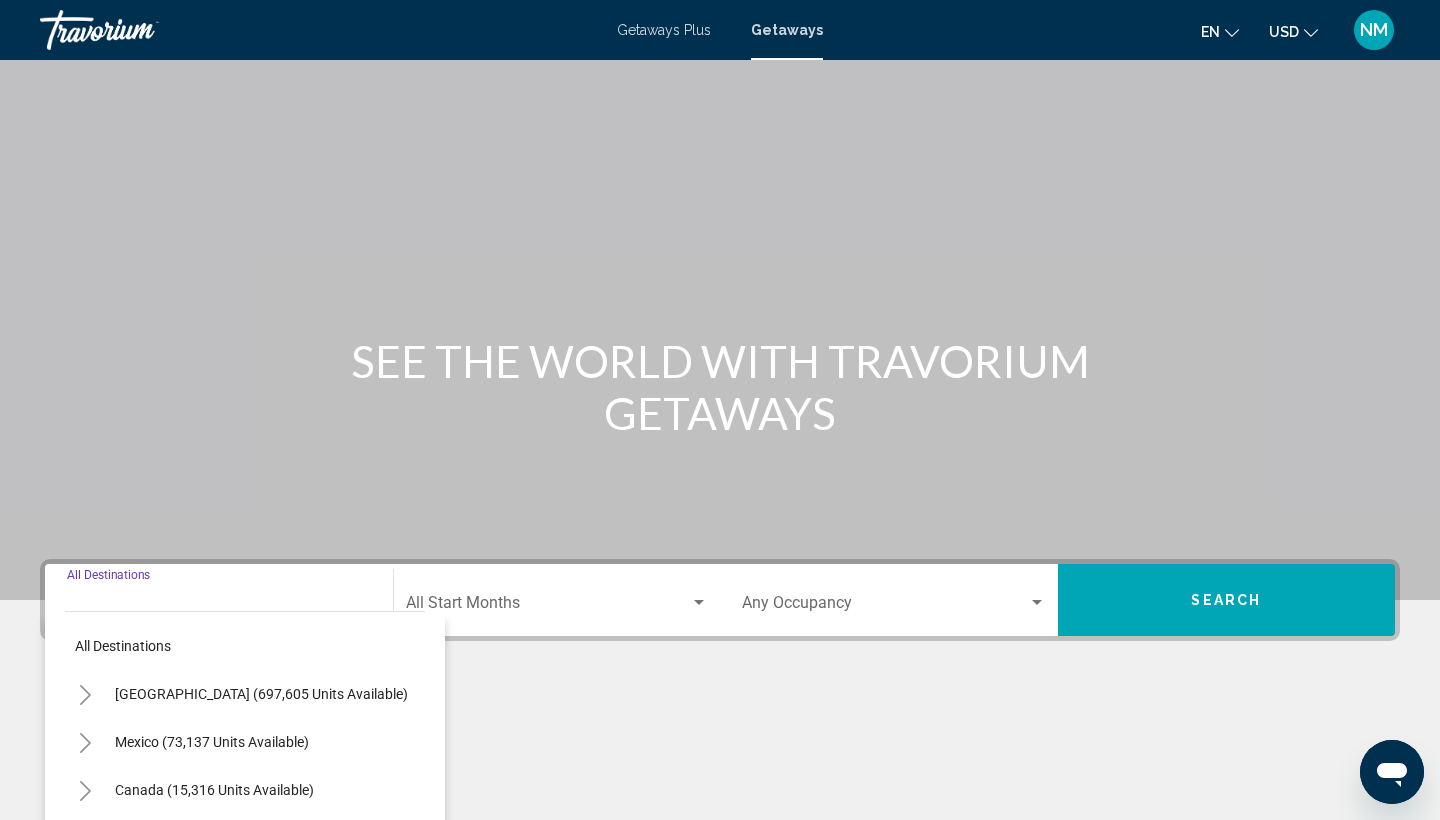
scroll to position [266, 0]
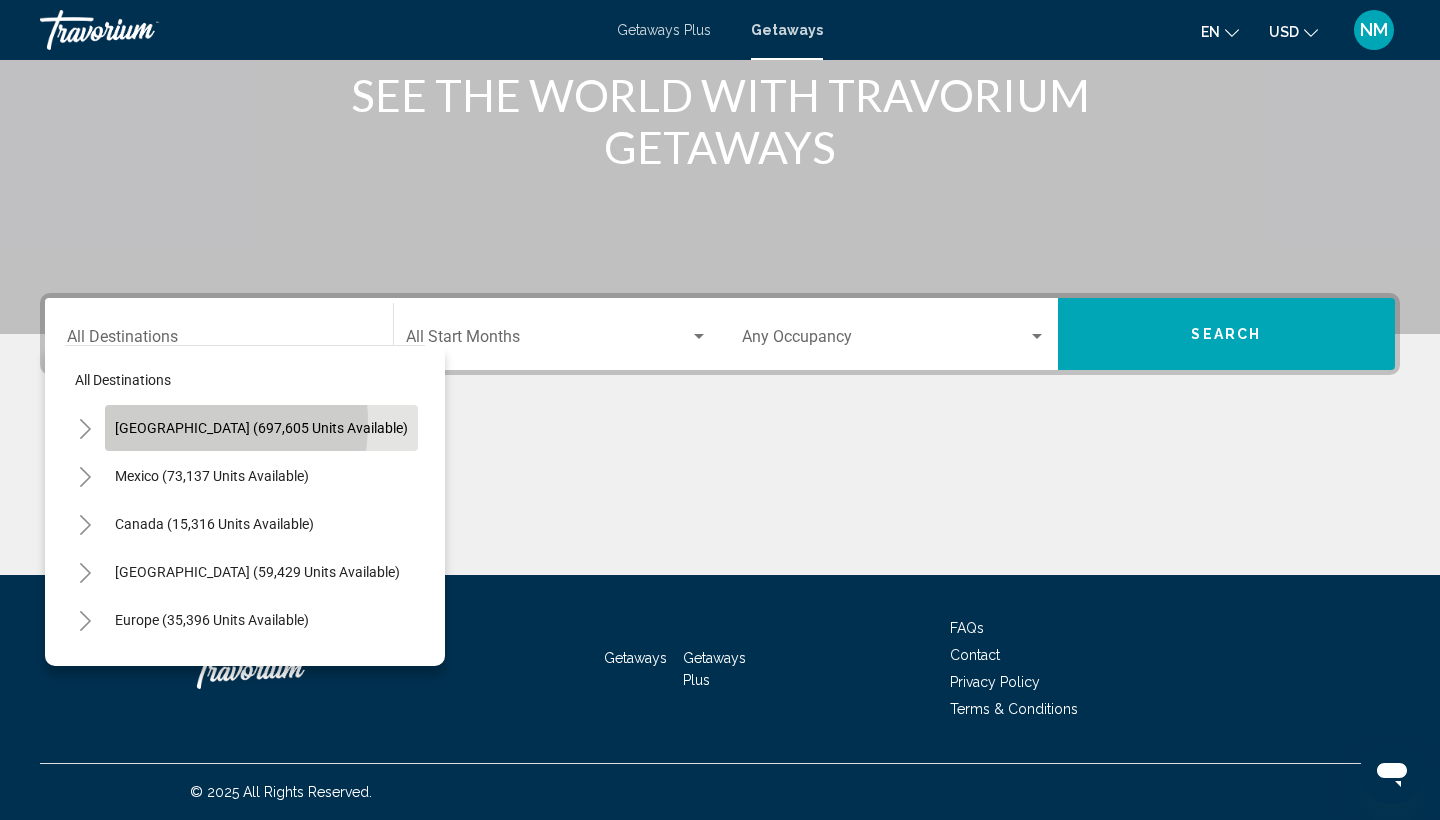
click at [160, 423] on span "[GEOGRAPHIC_DATA] (697,605 units available)" at bounding box center [261, 428] width 293 height 16
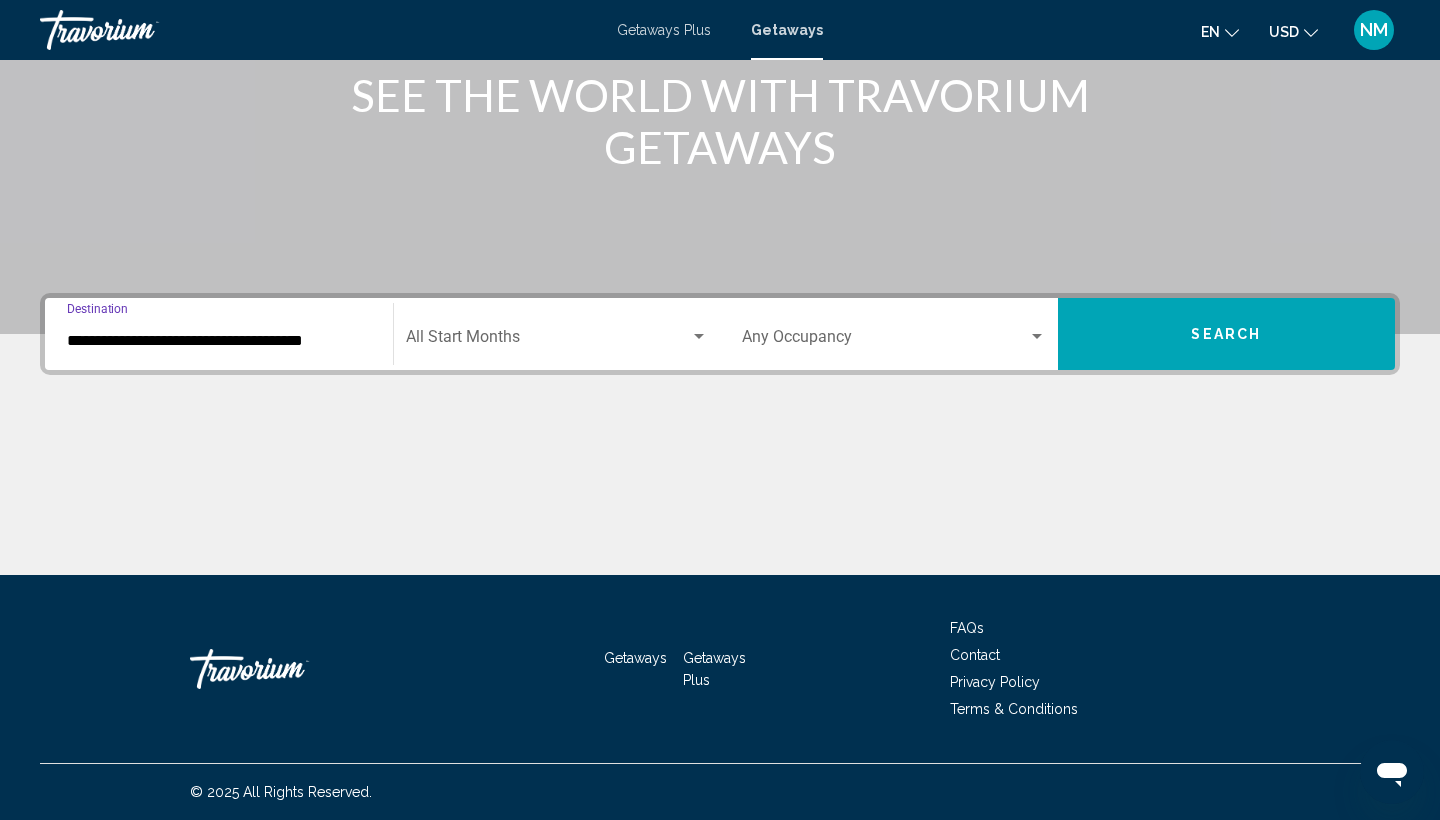
click at [103, 336] on input "**********" at bounding box center [219, 341] width 304 height 18
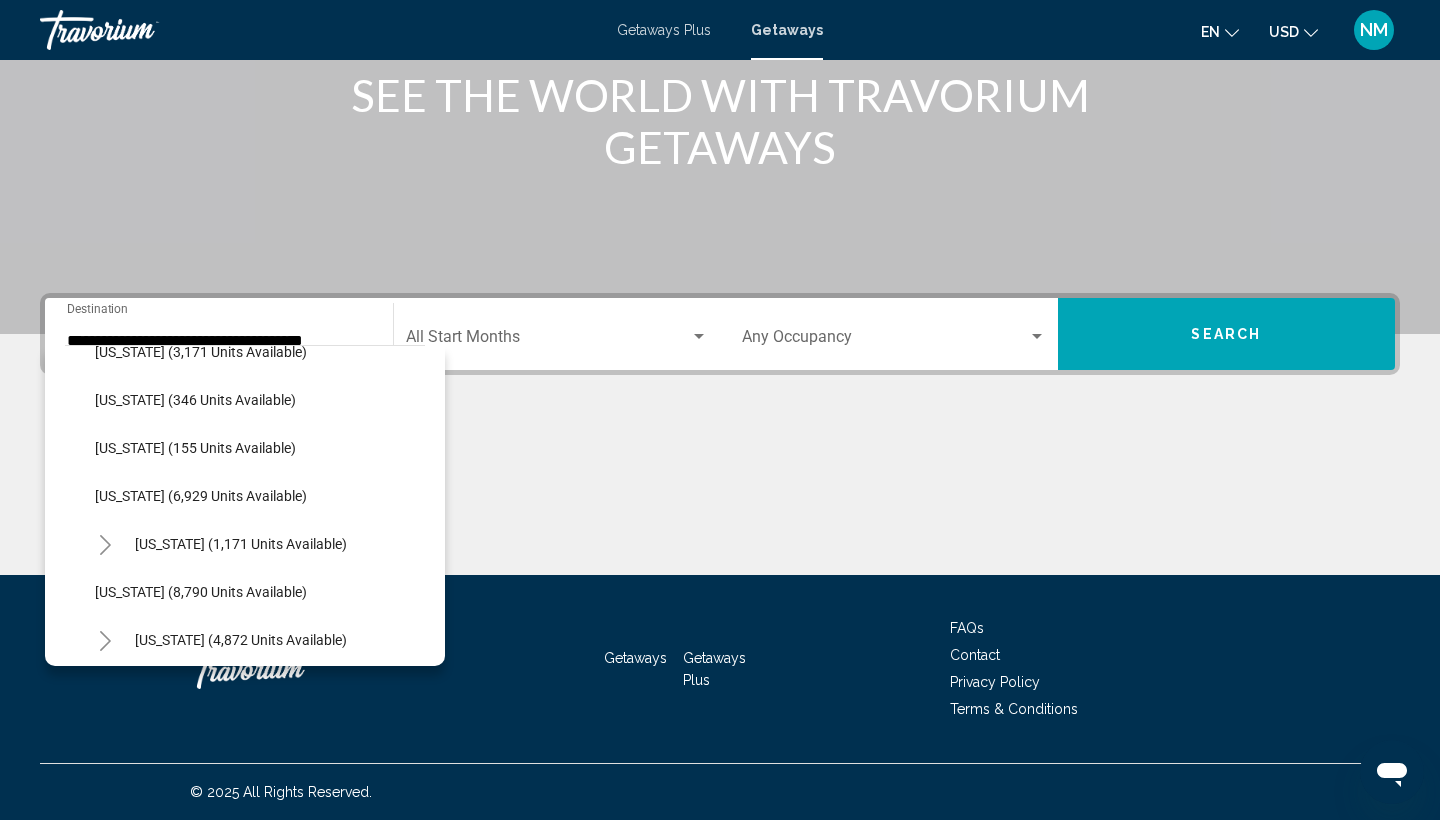
drag, startPoint x: 78, startPoint y: 638, endPoint x: 76, endPoint y: 661, distance: 23.1
click at [76, 661] on div "All destinations [GEOGRAPHIC_DATA] (697,605 units available) [US_STATE] (4 unit…" at bounding box center [245, 505] width 400 height 321
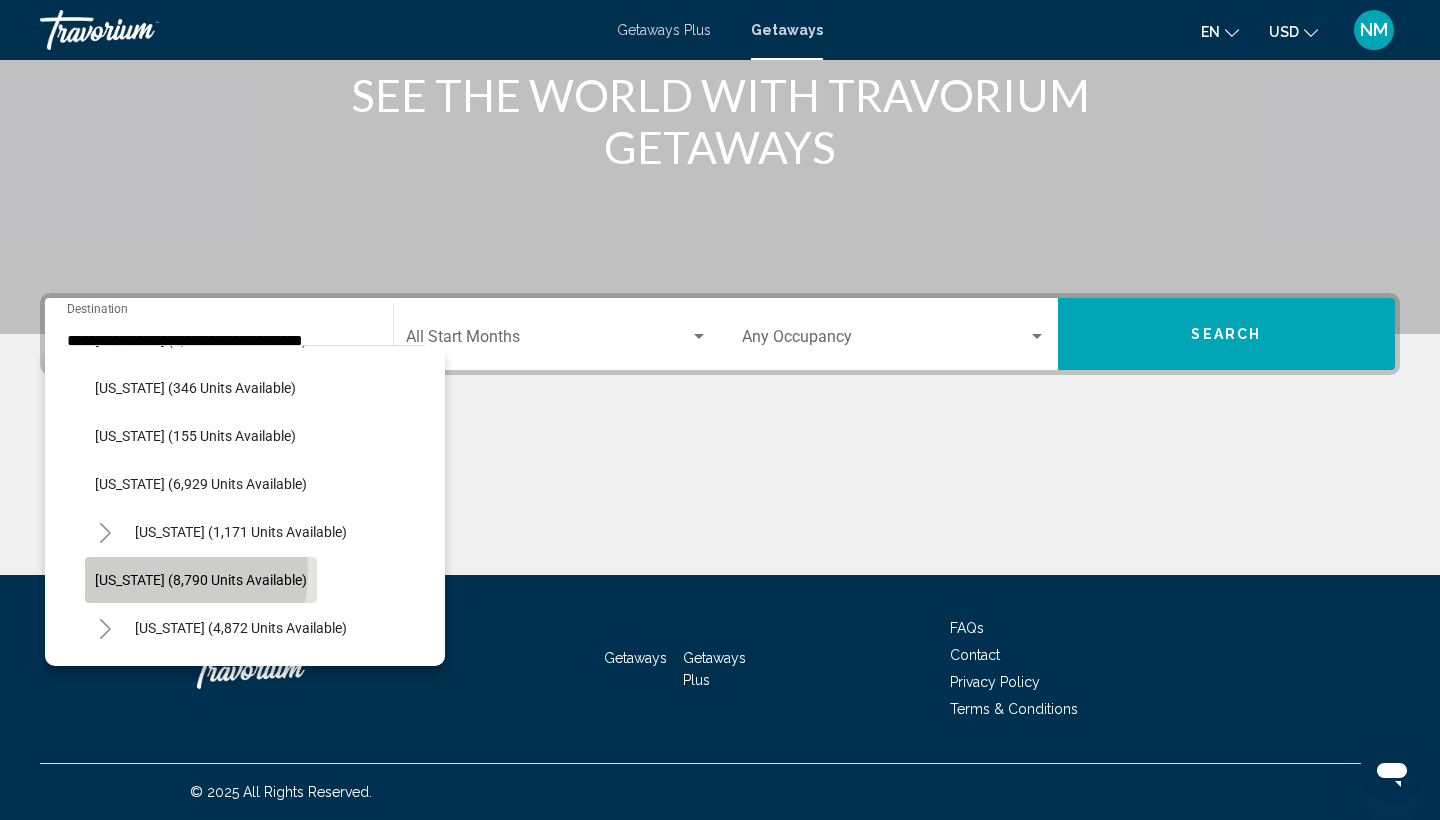
click at [128, 571] on button "[US_STATE] (8,790 units available)" at bounding box center [201, 580] width 232 height 46
type input "**********"
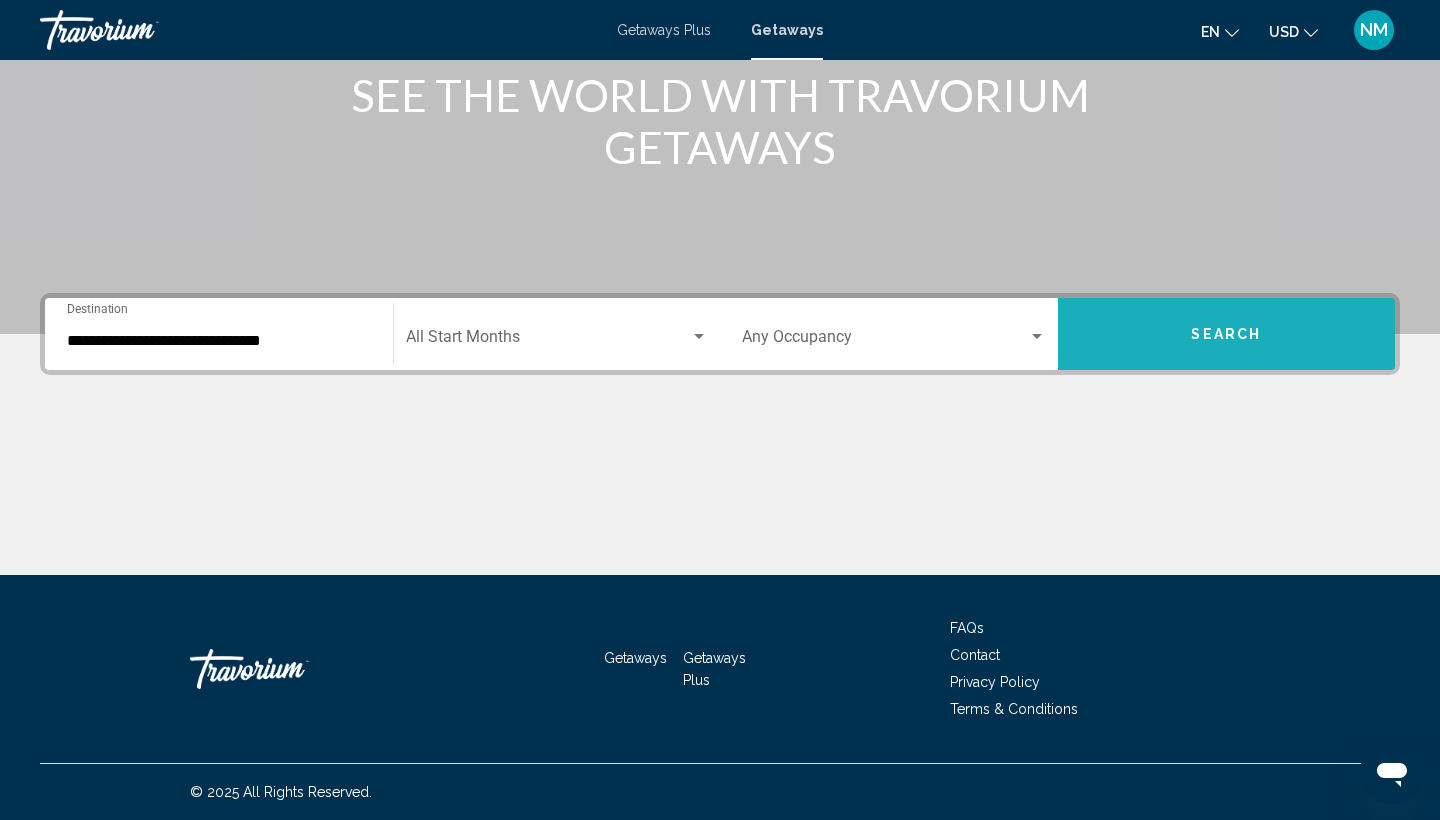
click at [1219, 327] on span "Search" at bounding box center [1226, 335] width 70 height 16
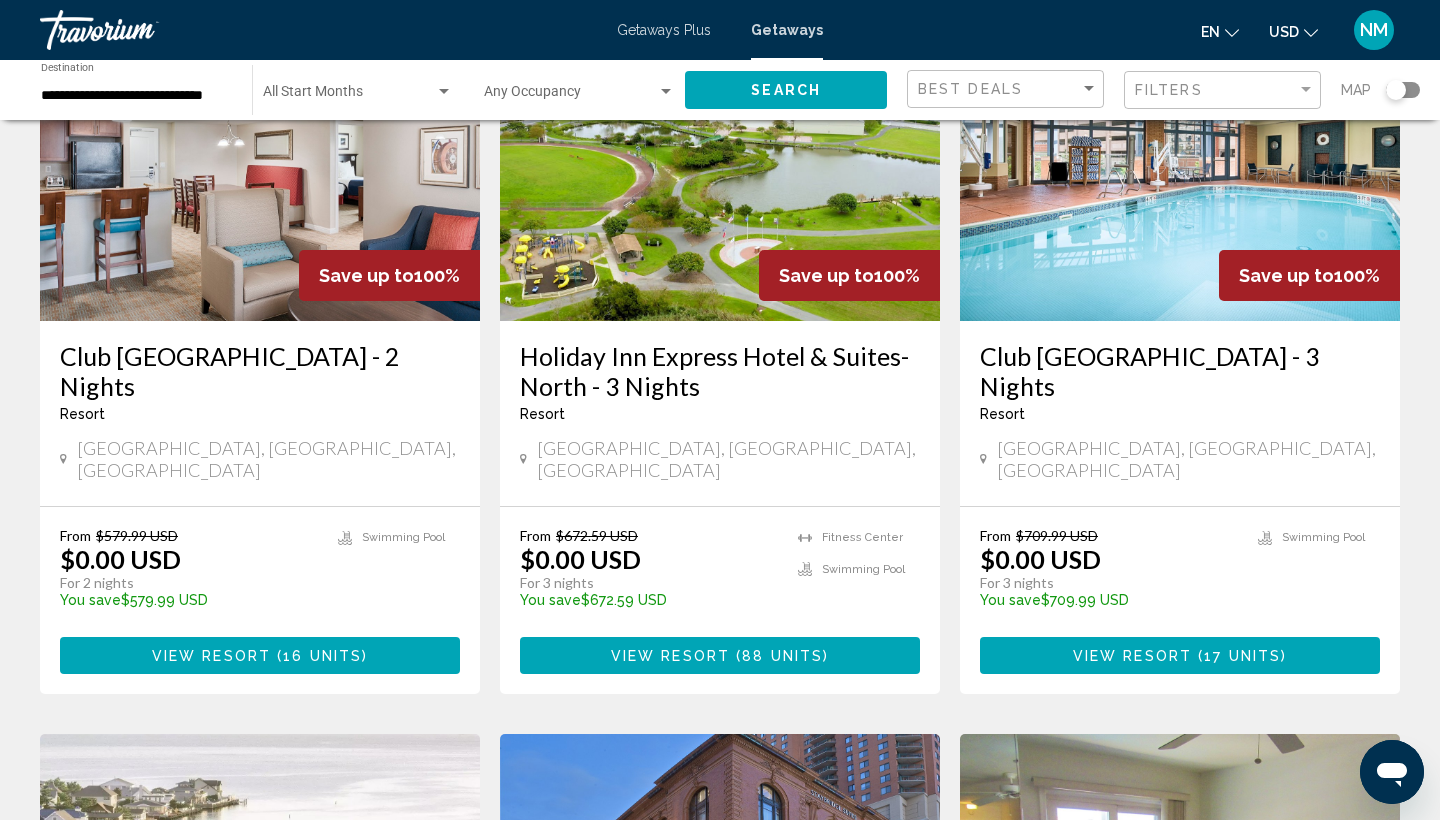
scroll to position [233, 0]
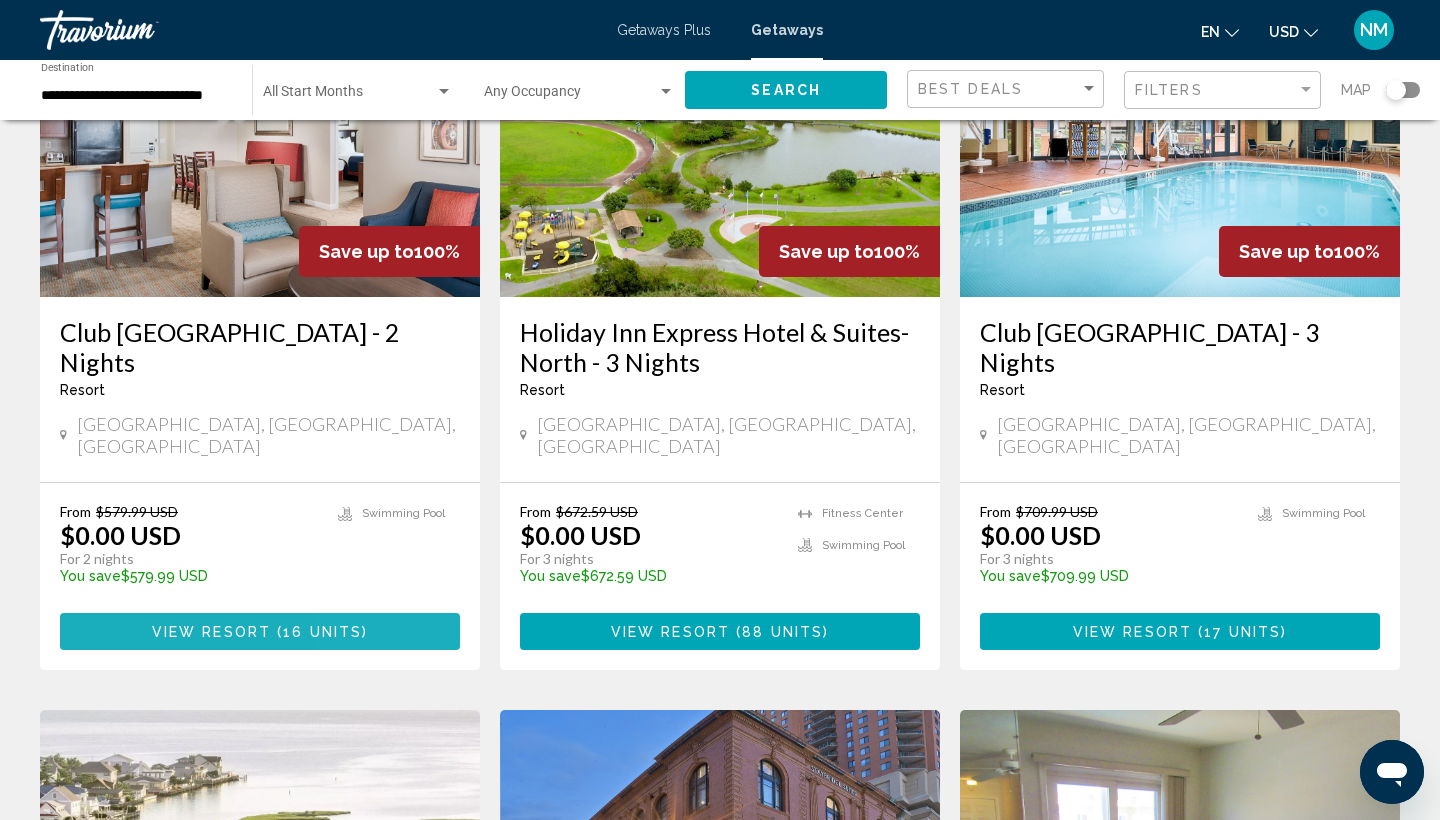
click at [360, 624] on span "( 16 units )" at bounding box center [319, 632] width 97 height 16
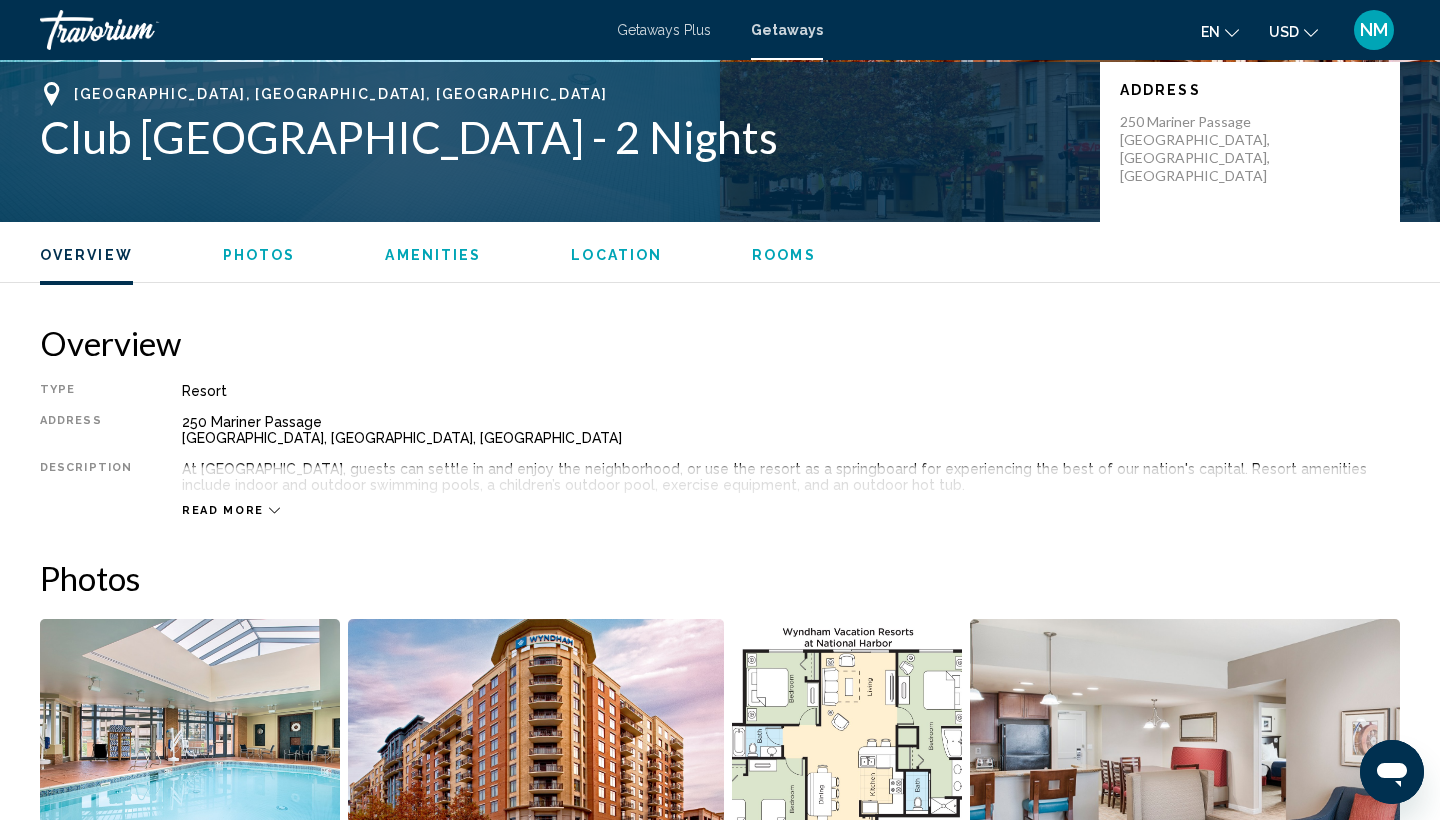
scroll to position [205, 0]
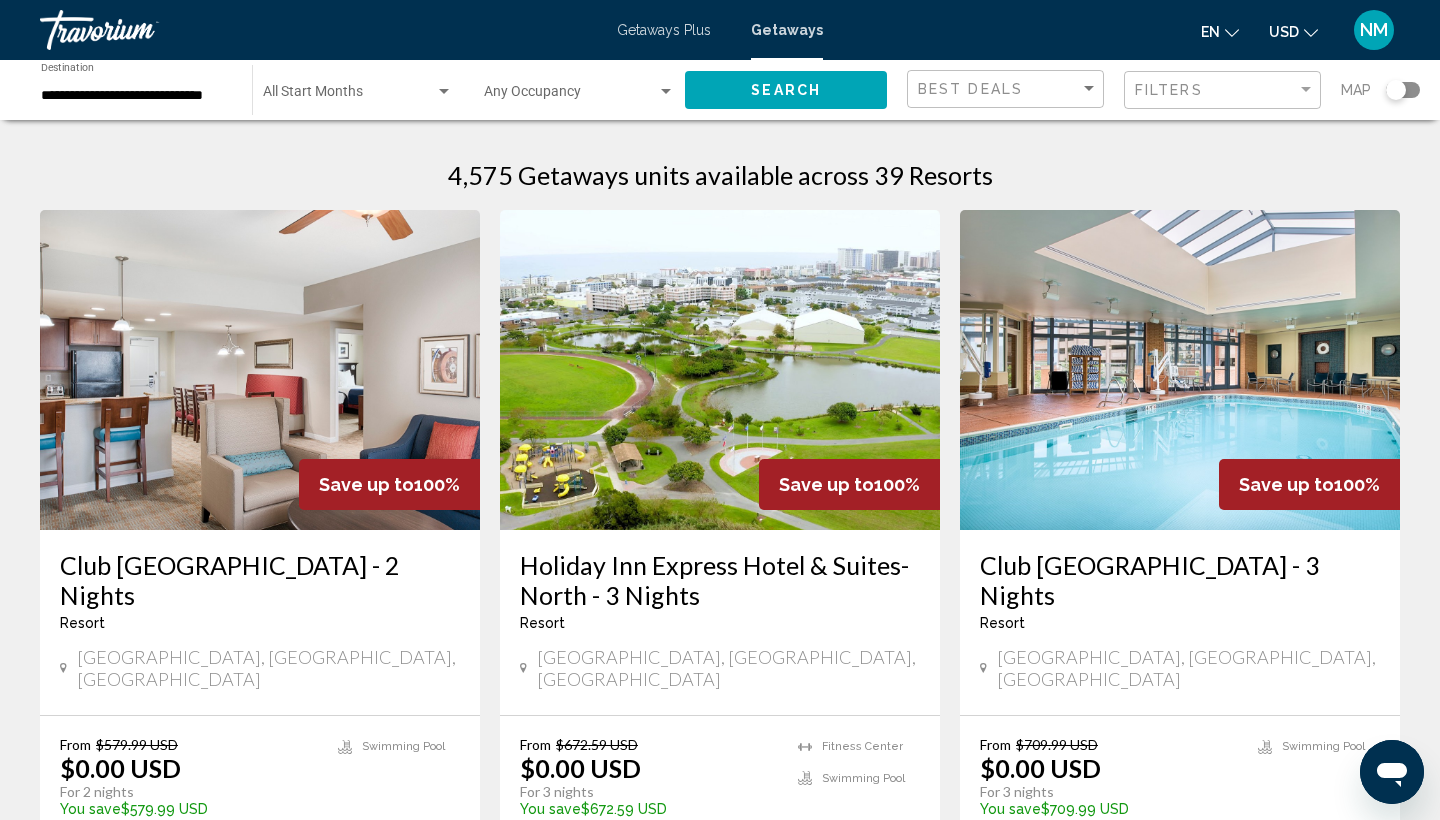
click at [1119, 468] on img "Main content" at bounding box center [1180, 370] width 440 height 320
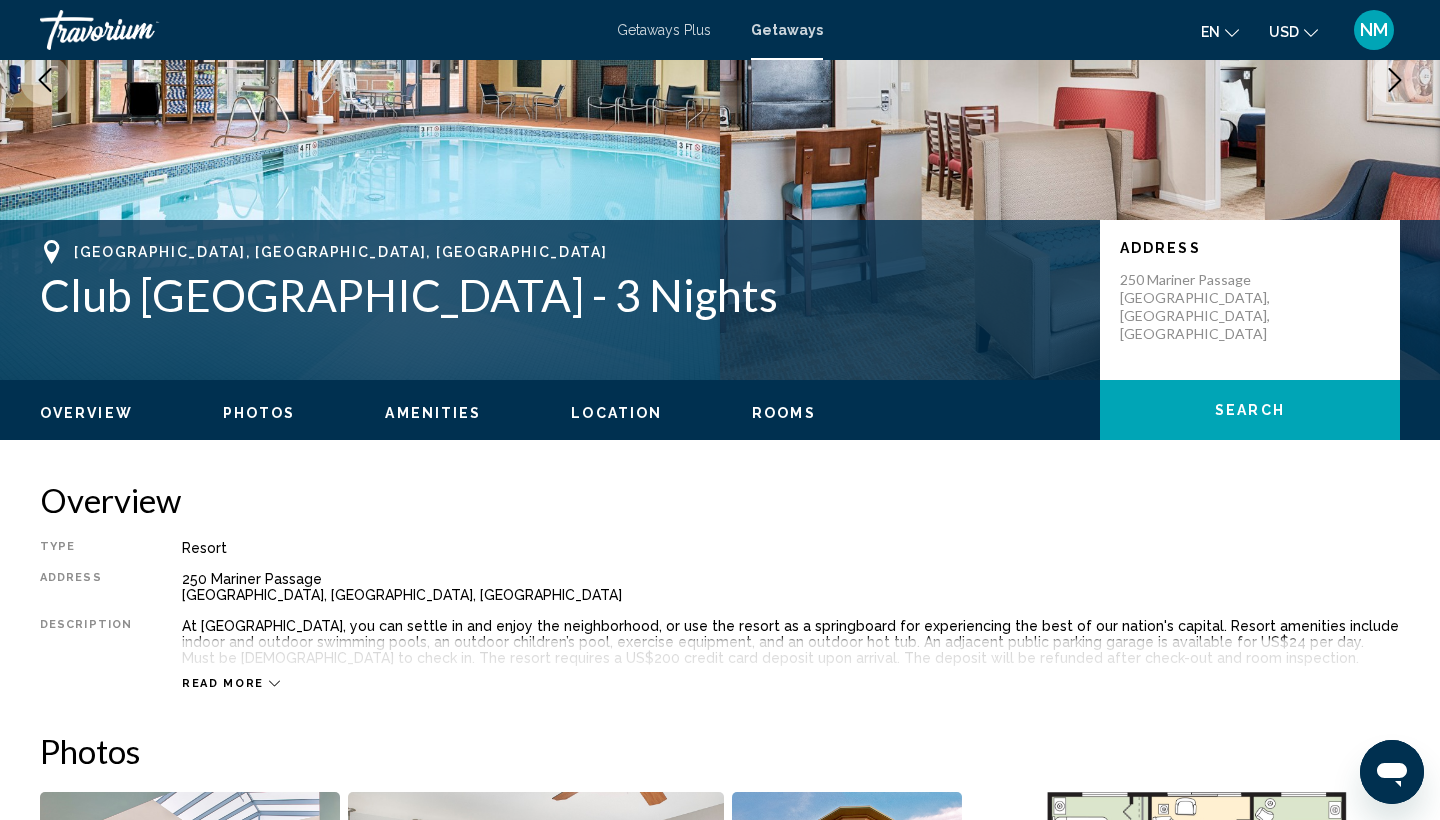
scroll to position [277, 0]
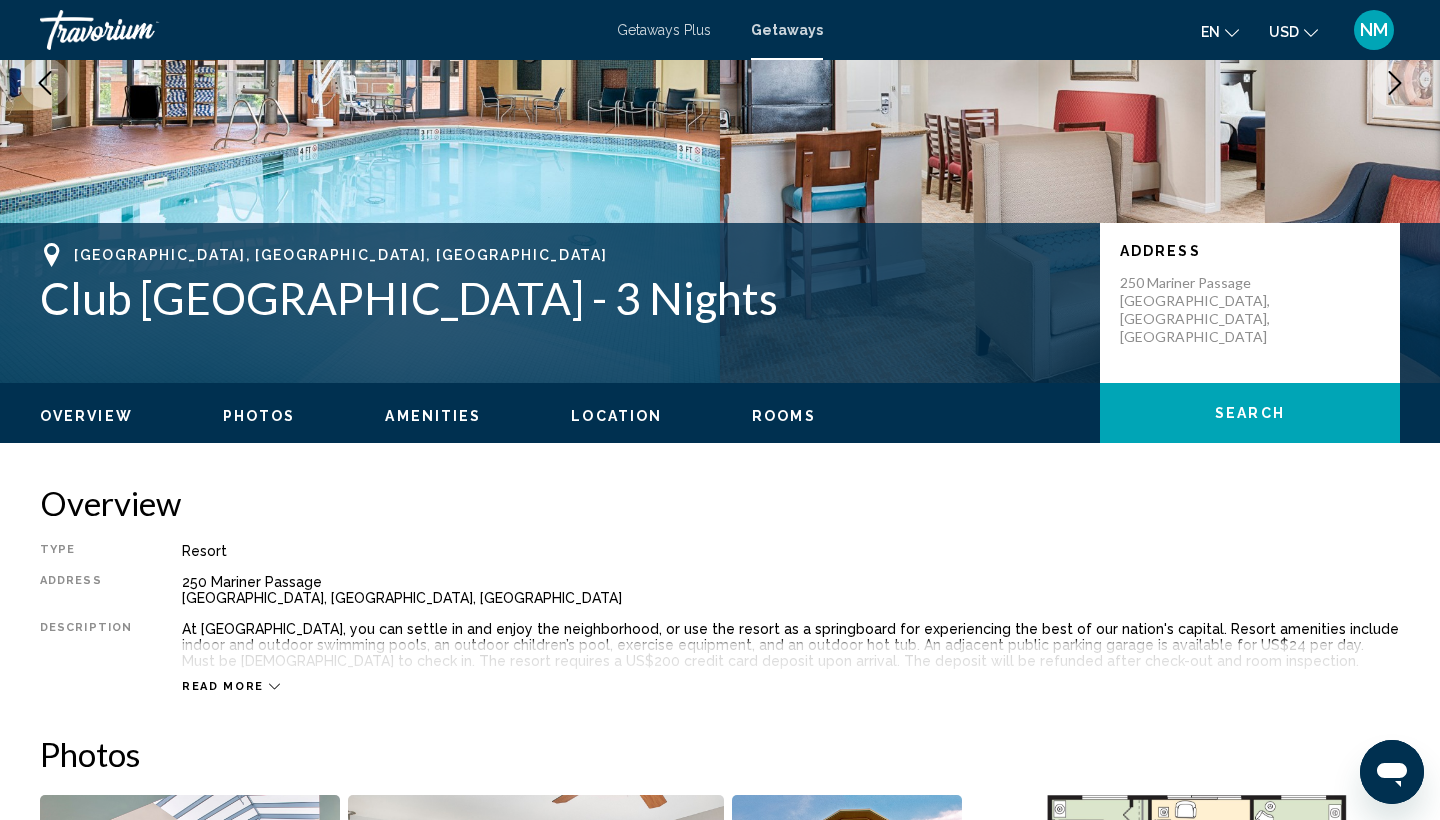
click at [779, 431] on div "Overview Photos Amenities Location Rooms Search" at bounding box center [720, 414] width 1440 height 62
click at [770, 421] on span "Rooms" at bounding box center [784, 416] width 64 height 16
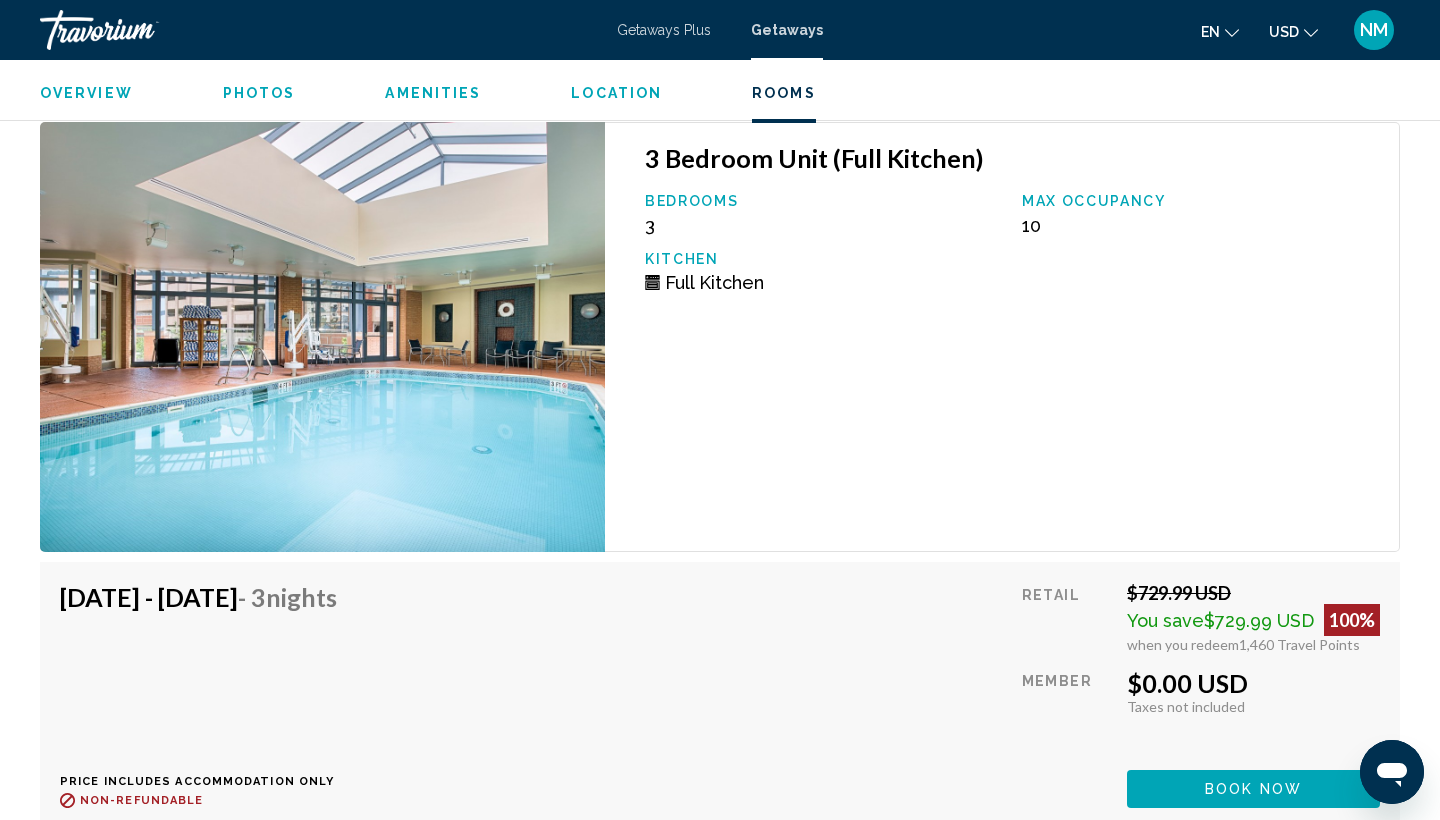
scroll to position [5835, 0]
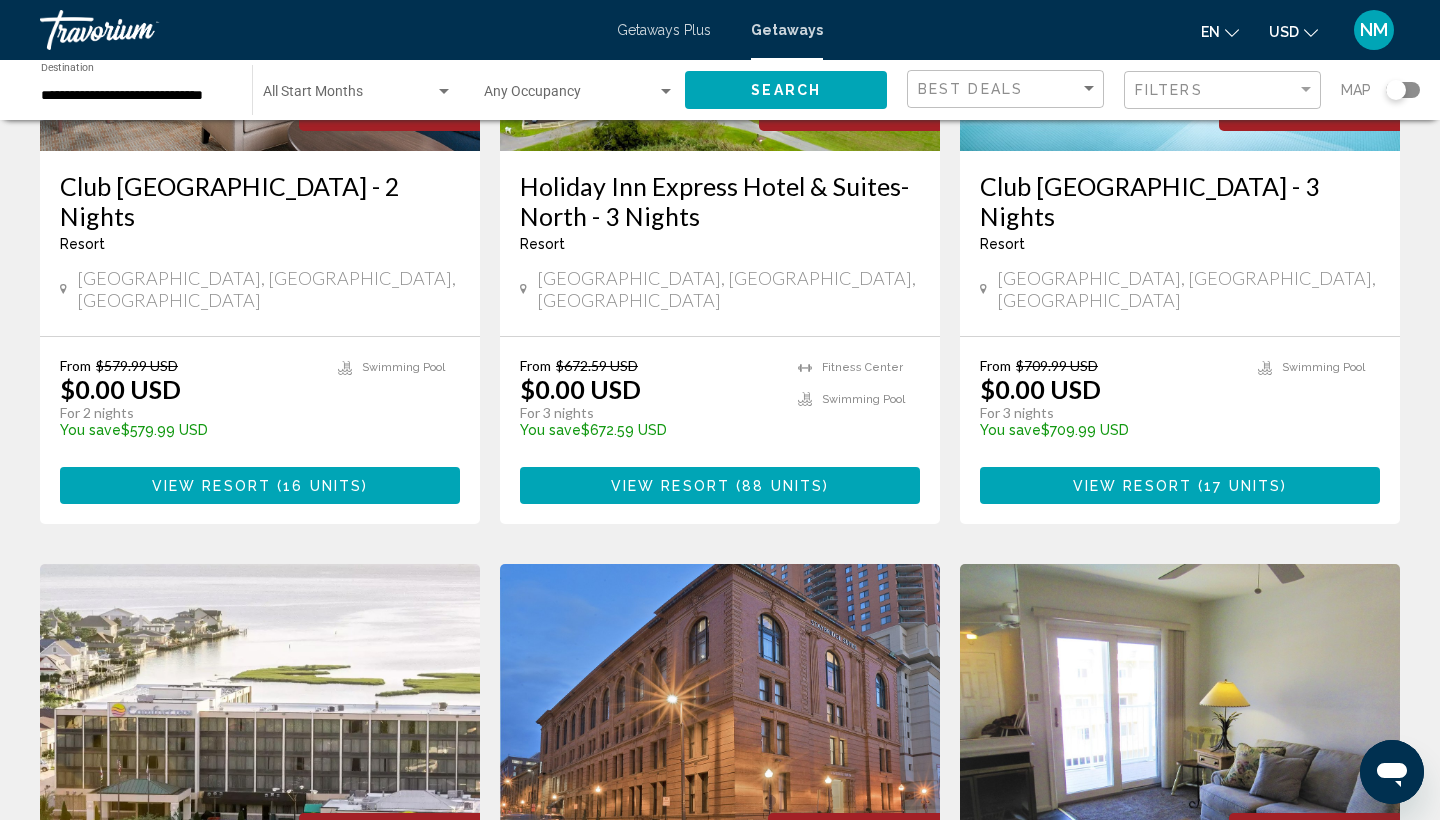
scroll to position [384, 0]
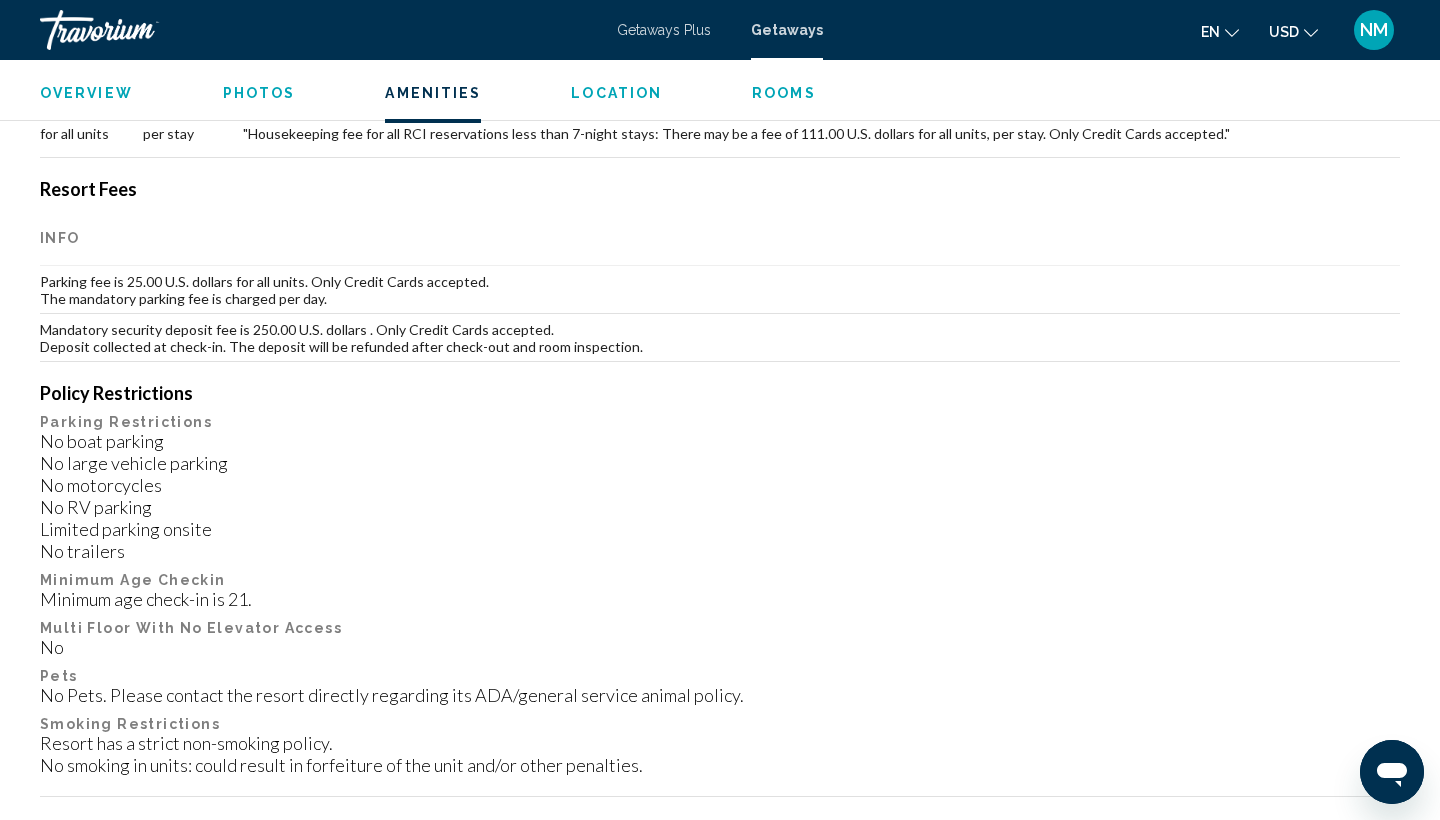
scroll to position [1947, 0]
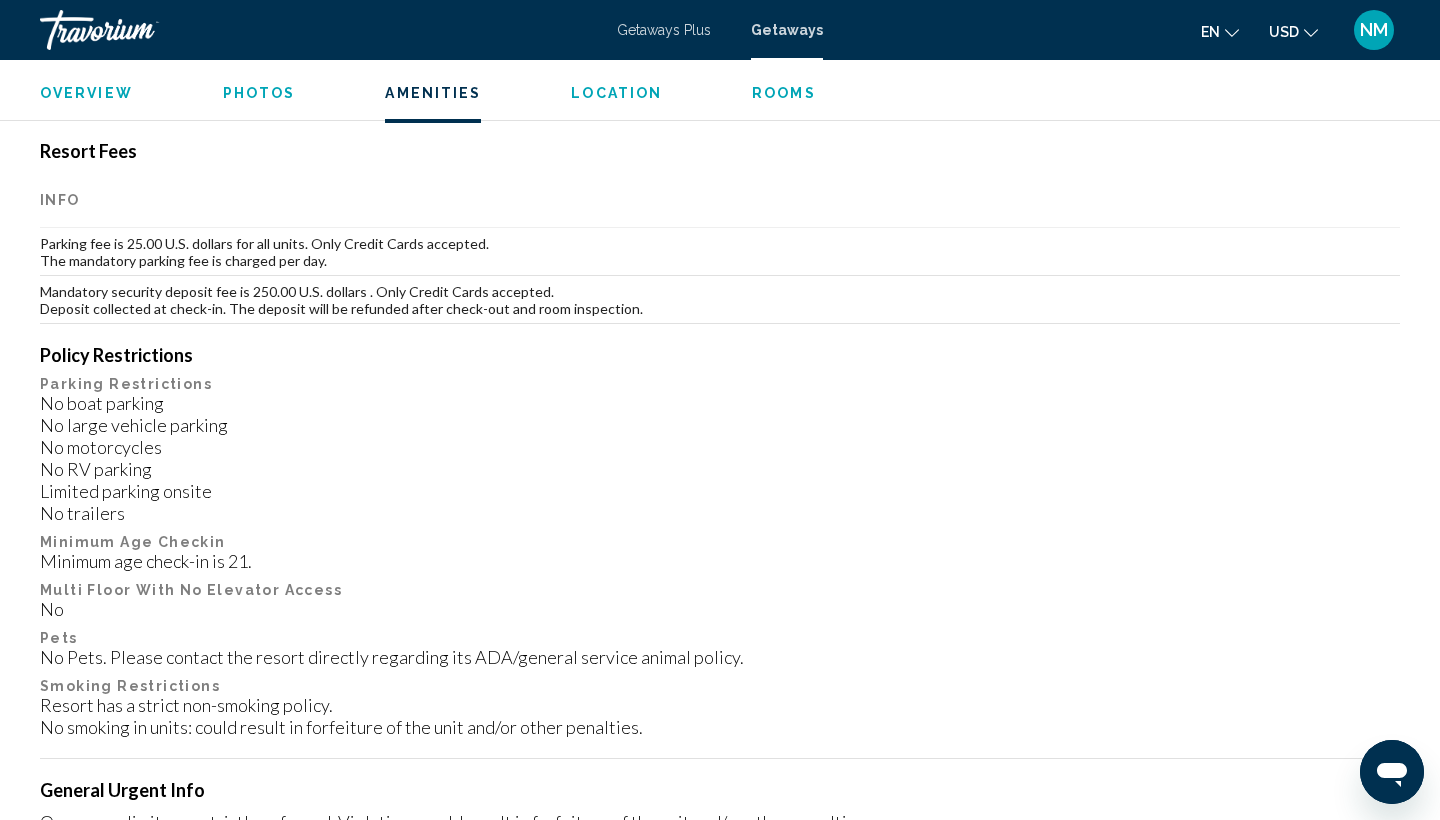
click at [790, 101] on button "Rooms" at bounding box center [784, 93] width 64 height 18
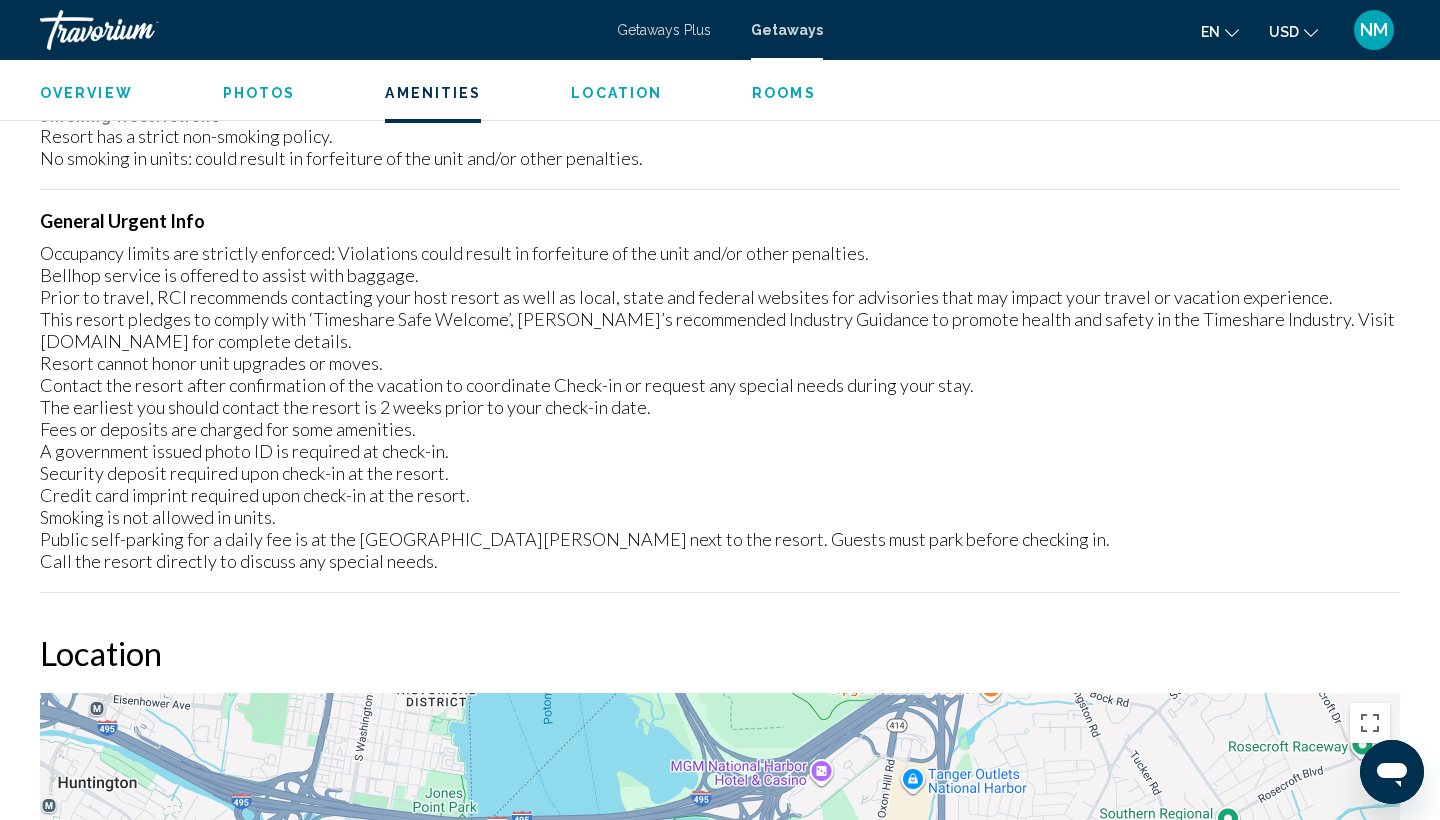
scroll to position [2241, 0]
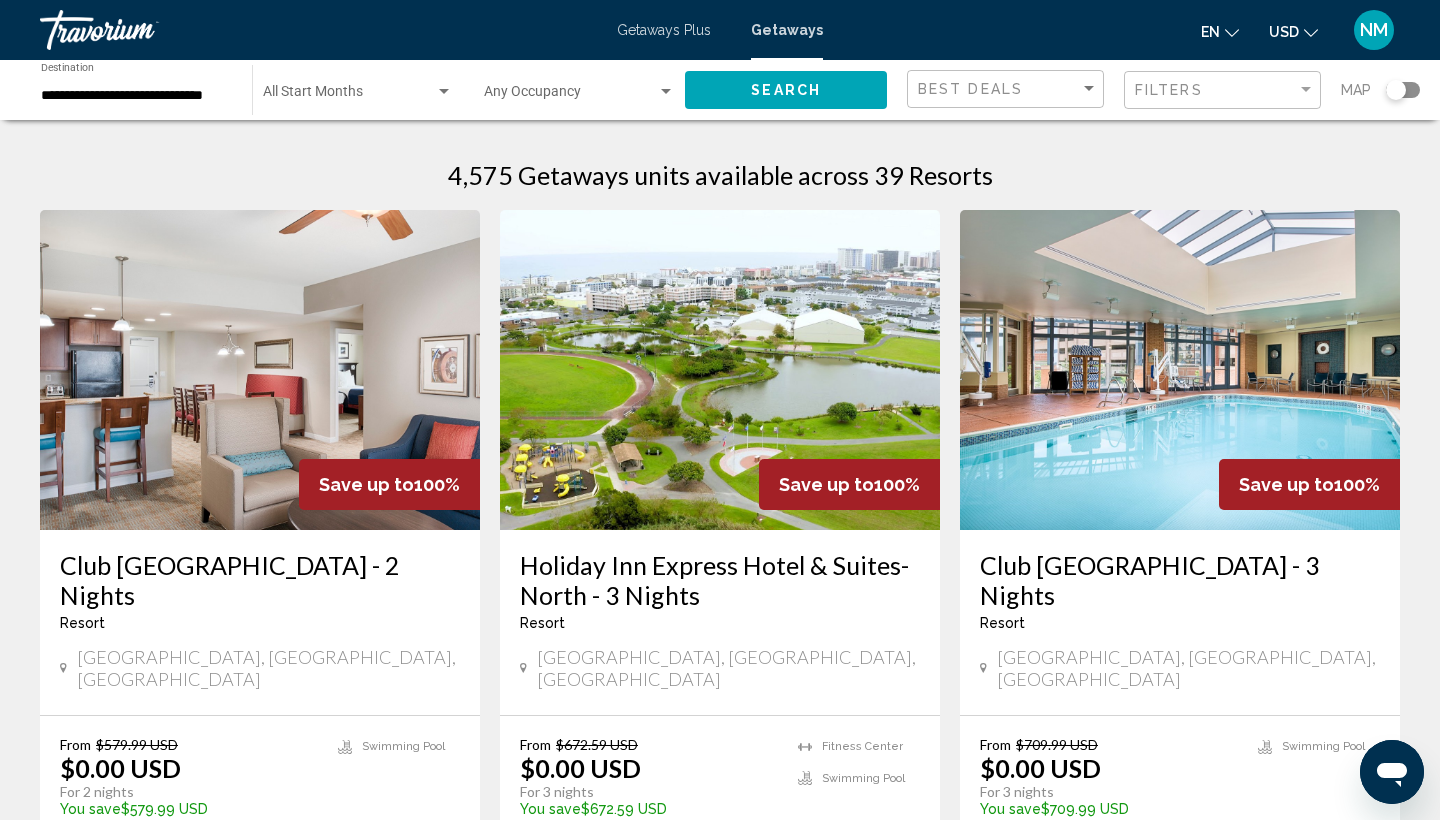
click at [1174, 409] on img "Main content" at bounding box center [1180, 370] width 440 height 320
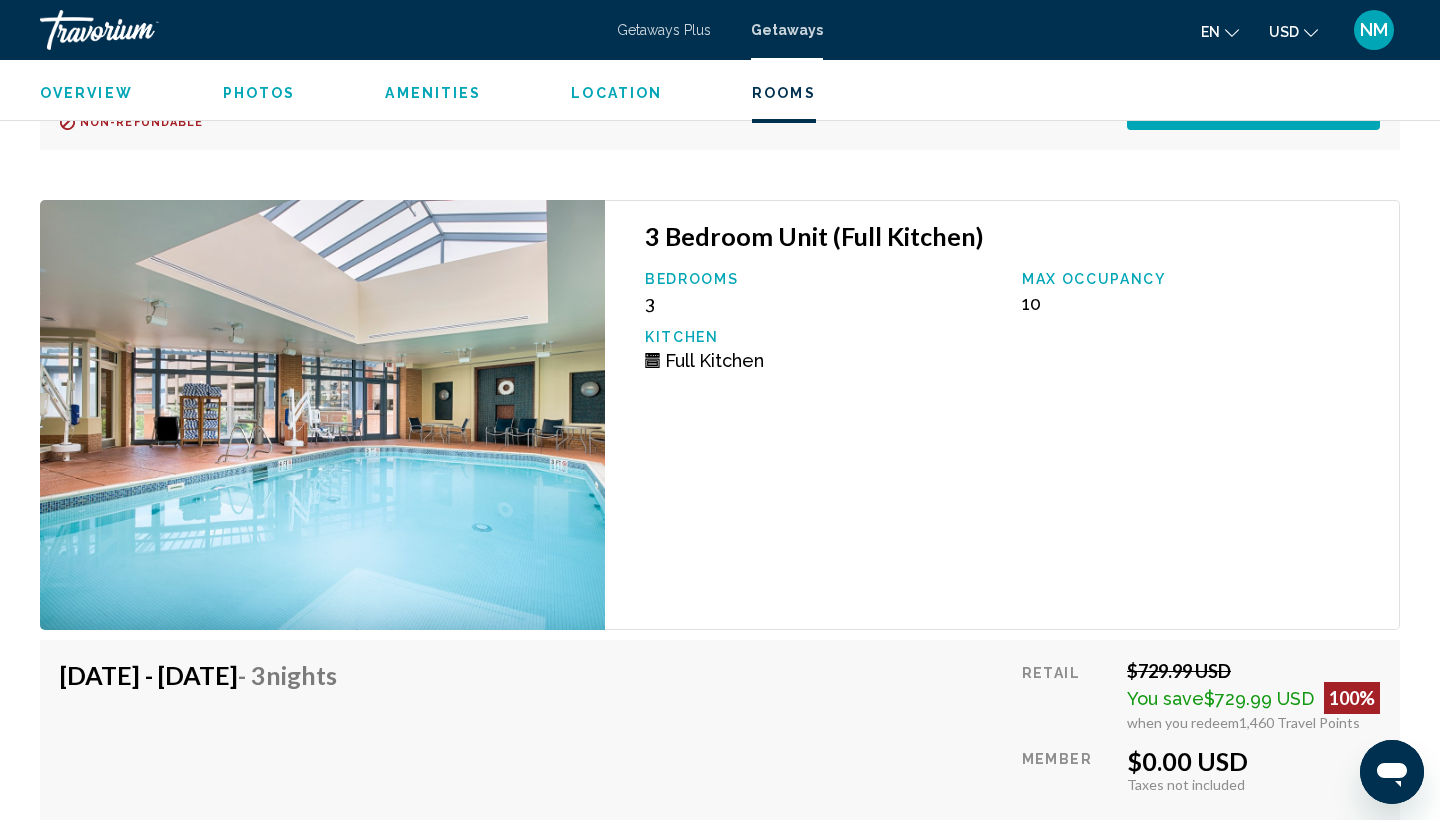
scroll to position [5810, 0]
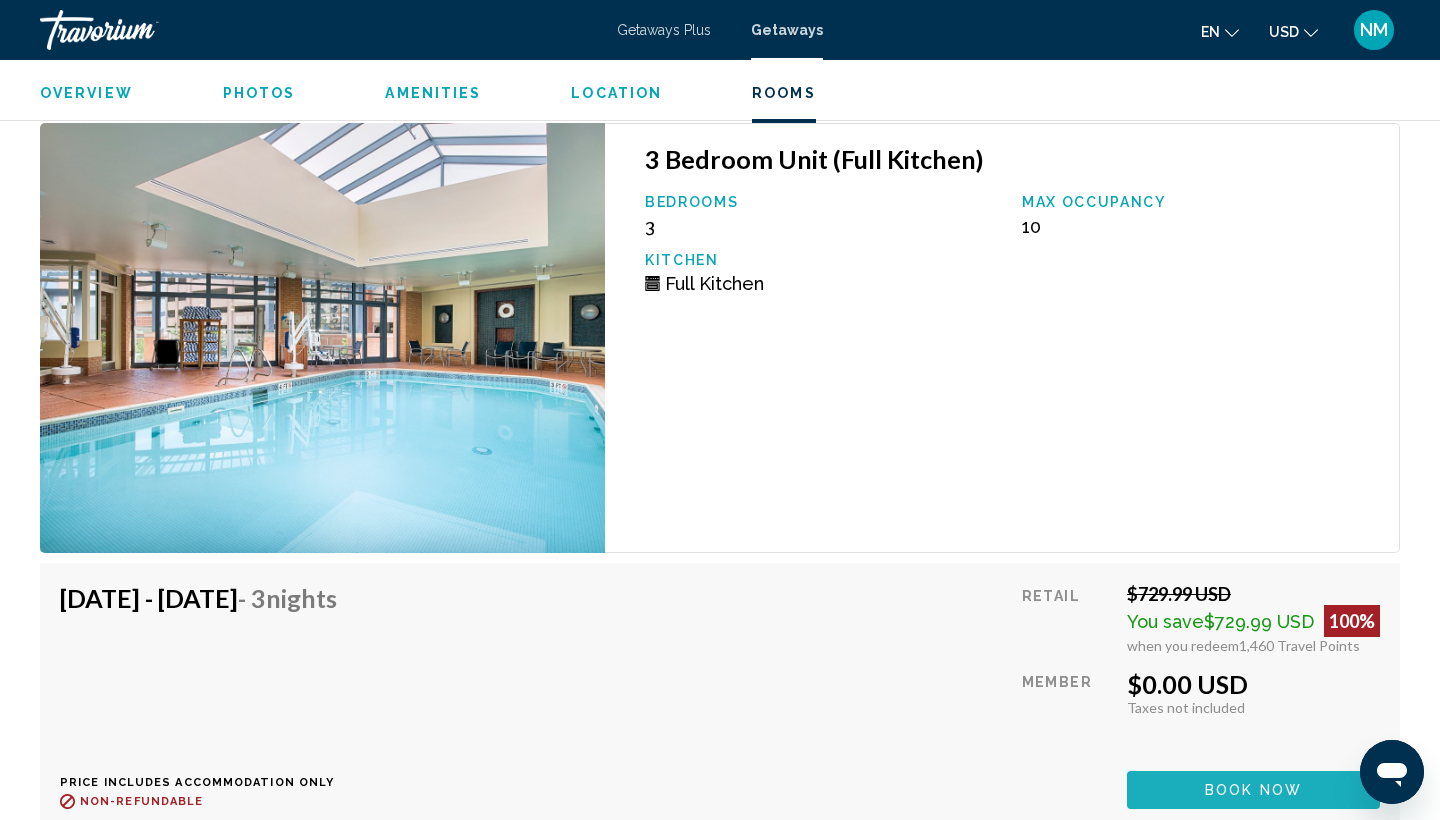
click at [1269, 785] on span "Book now" at bounding box center [1253, 791] width 97 height 16
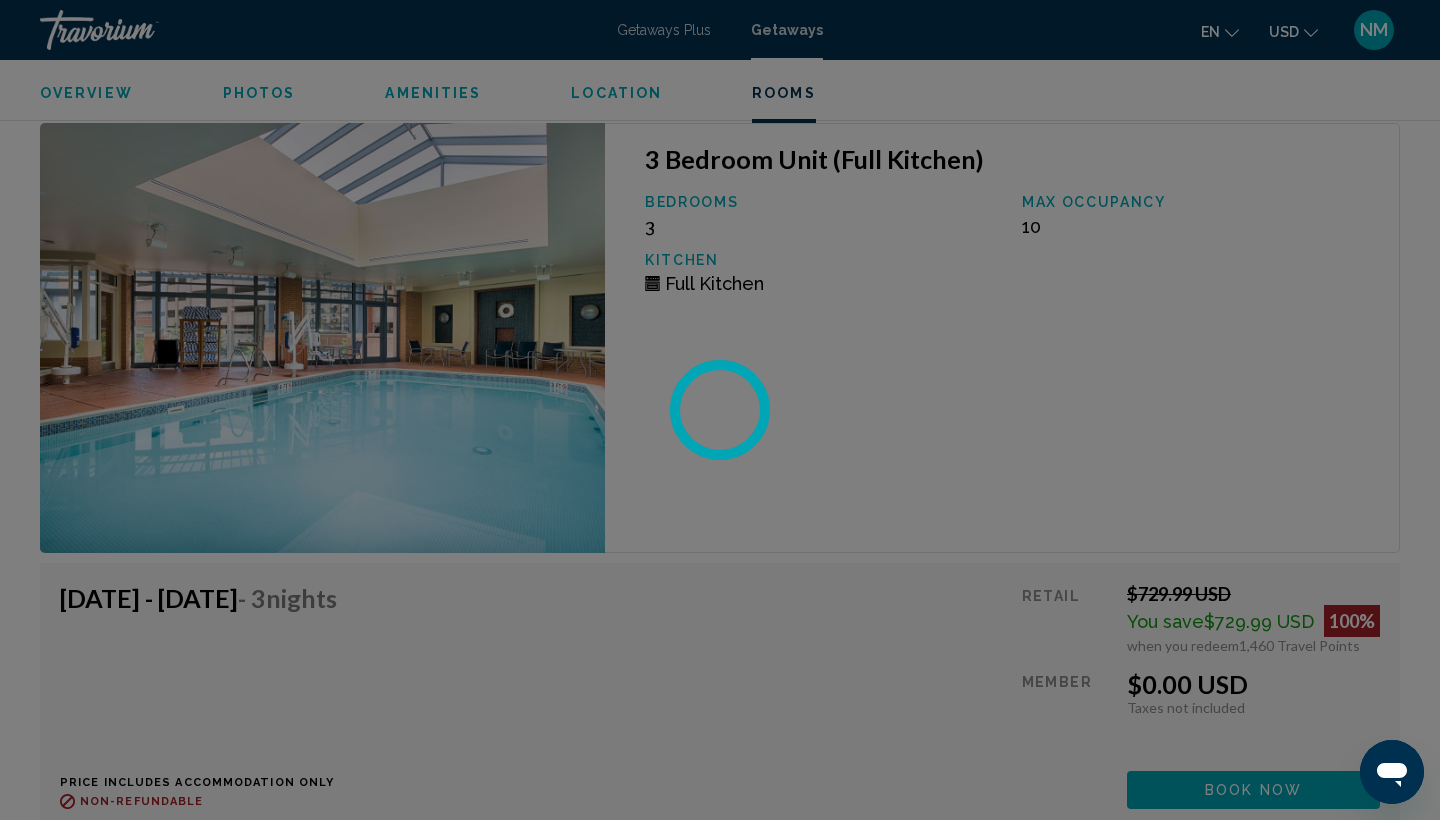
click at [1254, 779] on div at bounding box center [720, 410] width 1440 height 820
click at [1237, 803] on div at bounding box center [720, 410] width 1440 height 820
click at [1237, 801] on div at bounding box center [720, 410] width 1440 height 820
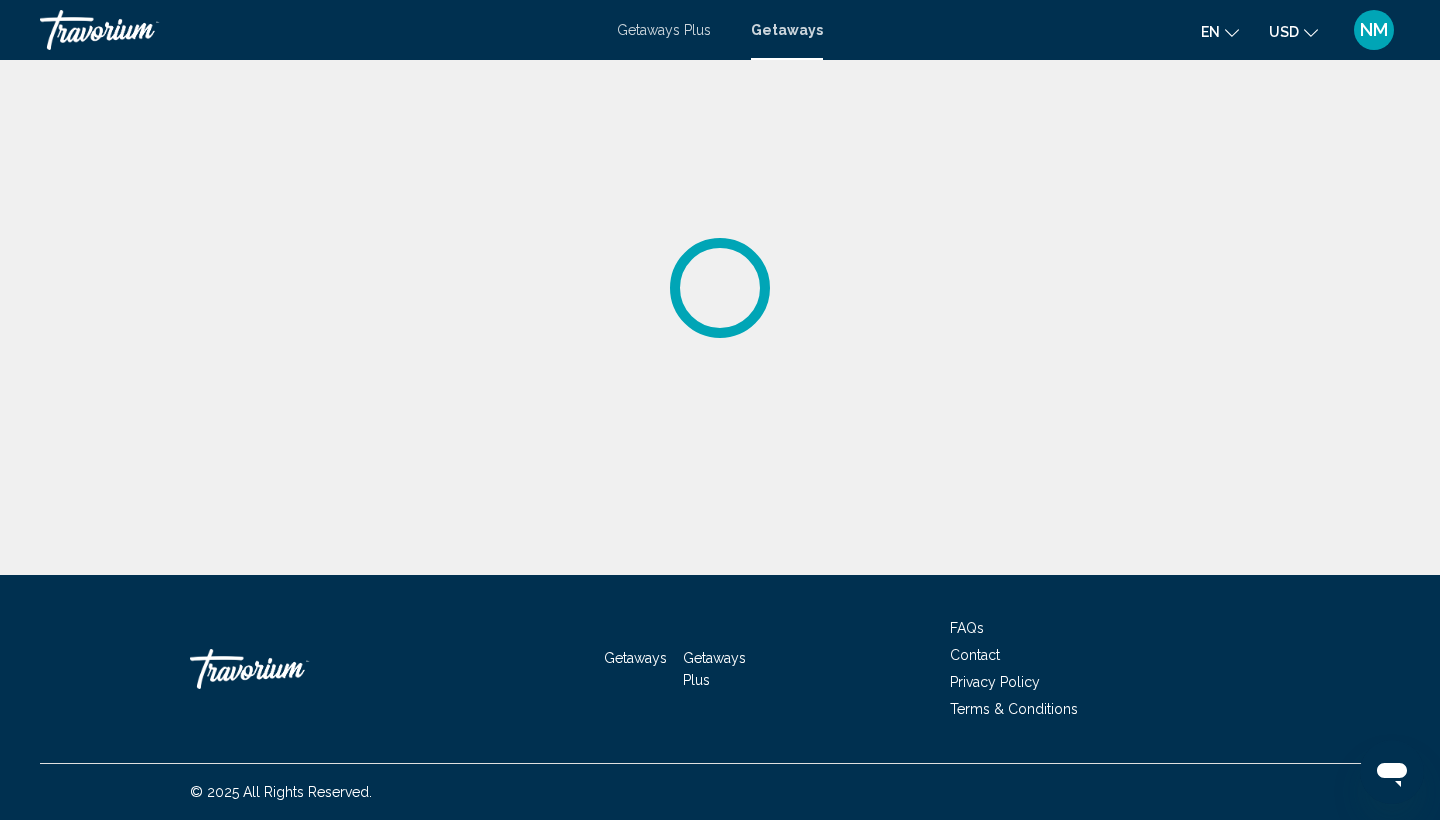
drag, startPoint x: 1237, startPoint y: 799, endPoint x: 1240, endPoint y: 769, distance: 30.1
click at [1237, 781] on div "© 2025 All Rights Reserved." at bounding box center [720, 792] width 1360 height 56
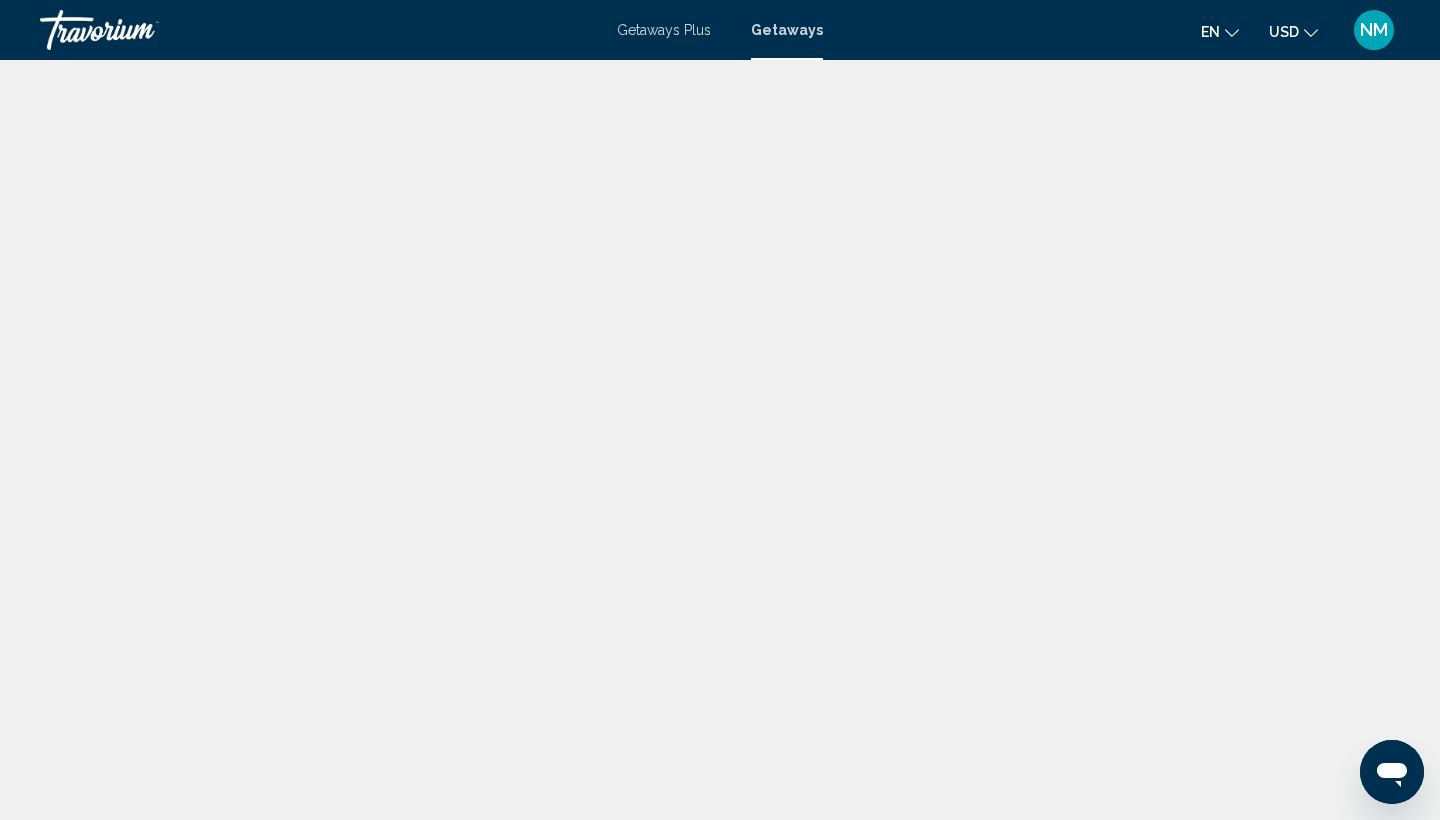
drag, startPoint x: 1240, startPoint y: 780, endPoint x: 1242, endPoint y: 767, distance: 13.2
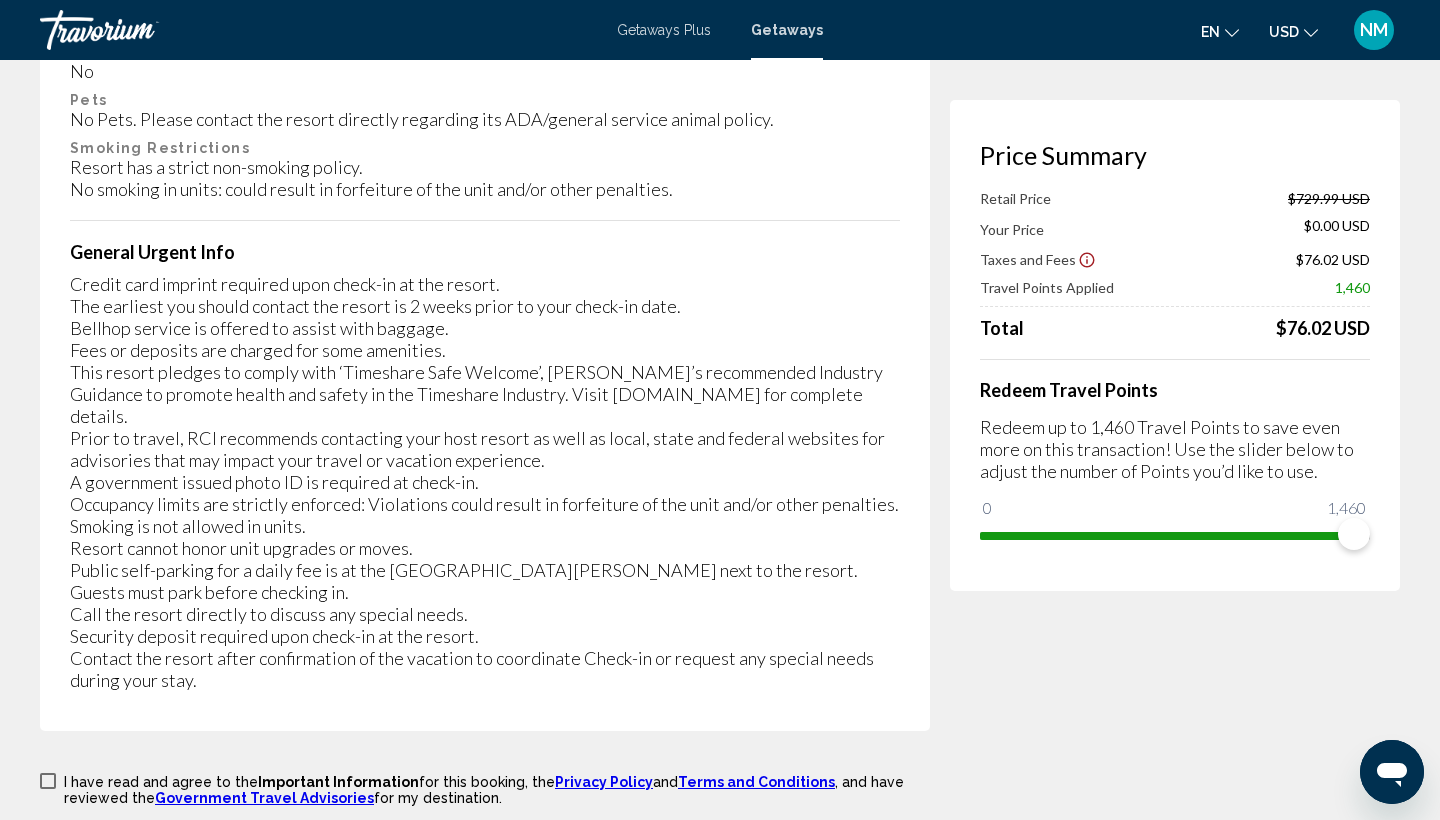
scroll to position [3857, 0]
